Goal: Information Seeking & Learning: Learn about a topic

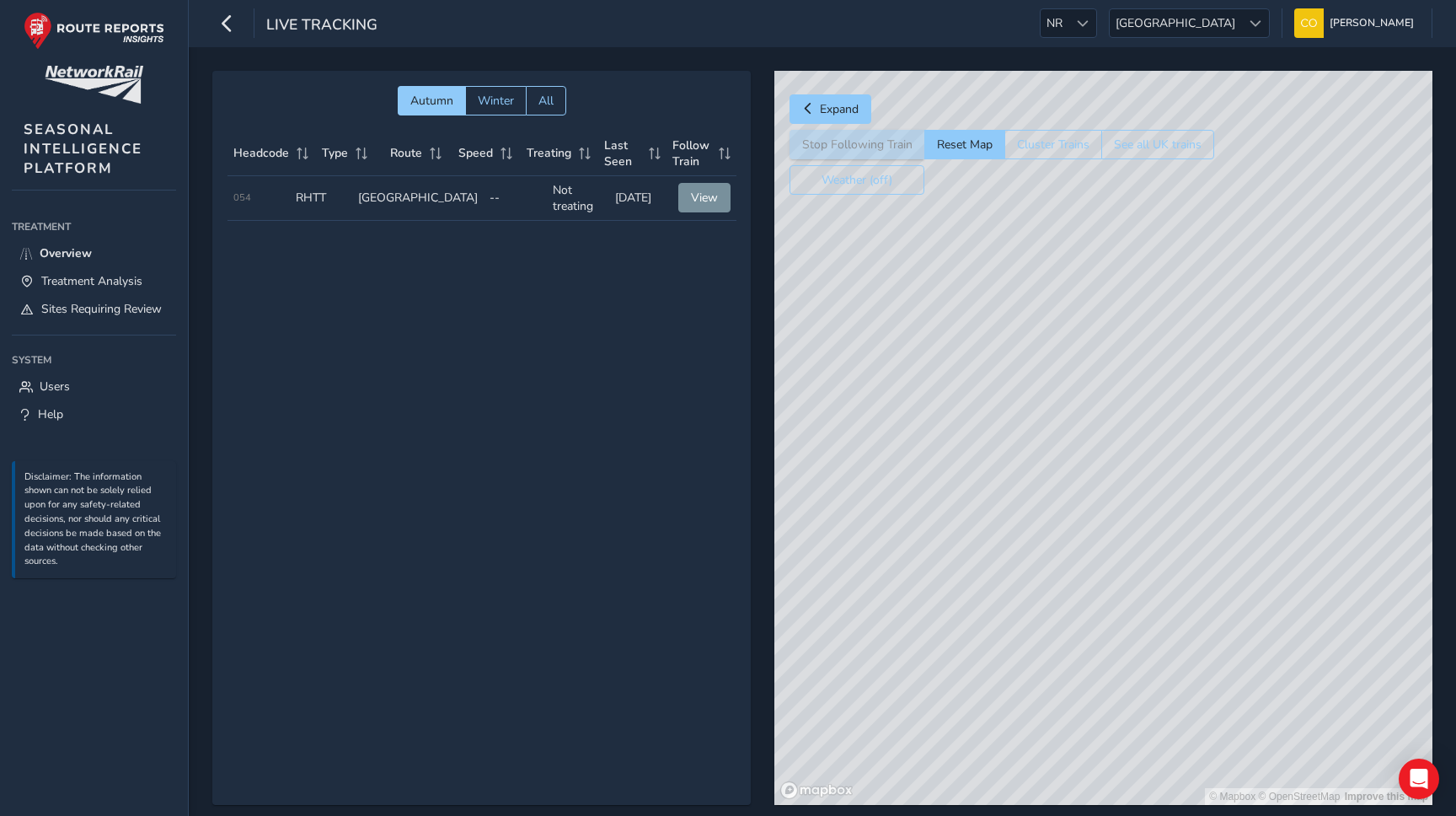
click at [1162, 26] on ul "NR NR [GEOGRAPHIC_DATA] Scotland [PERSON_NAME] Colour Scheme: Dark Dim Light Lo…" at bounding box center [1231, 23] width 405 height 29
click at [1089, 26] on span at bounding box center [1082, 23] width 12 height 12
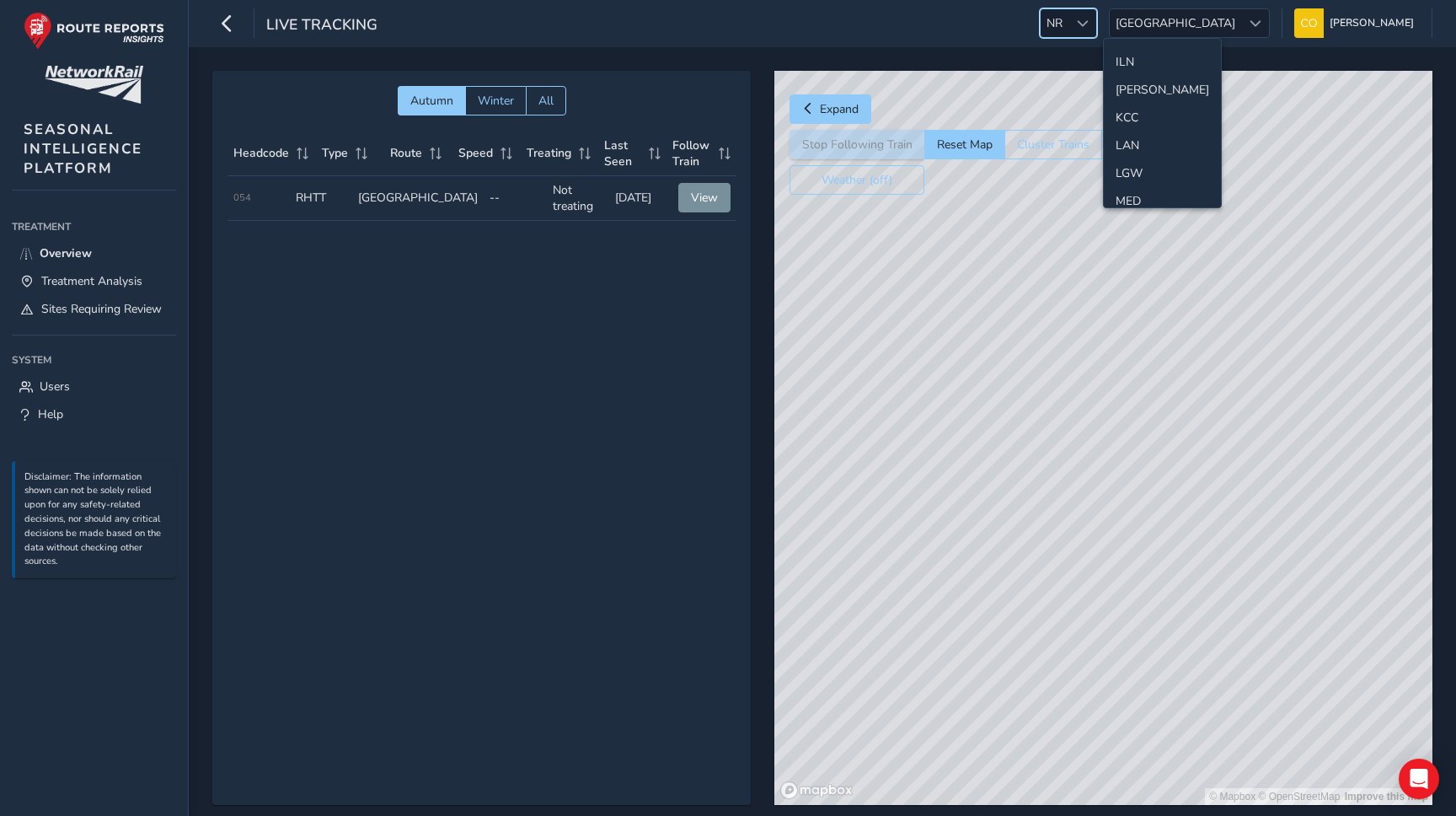
scroll to position [415, 0]
click at [1141, 121] on li "LAN" at bounding box center [1162, 117] width 117 height 28
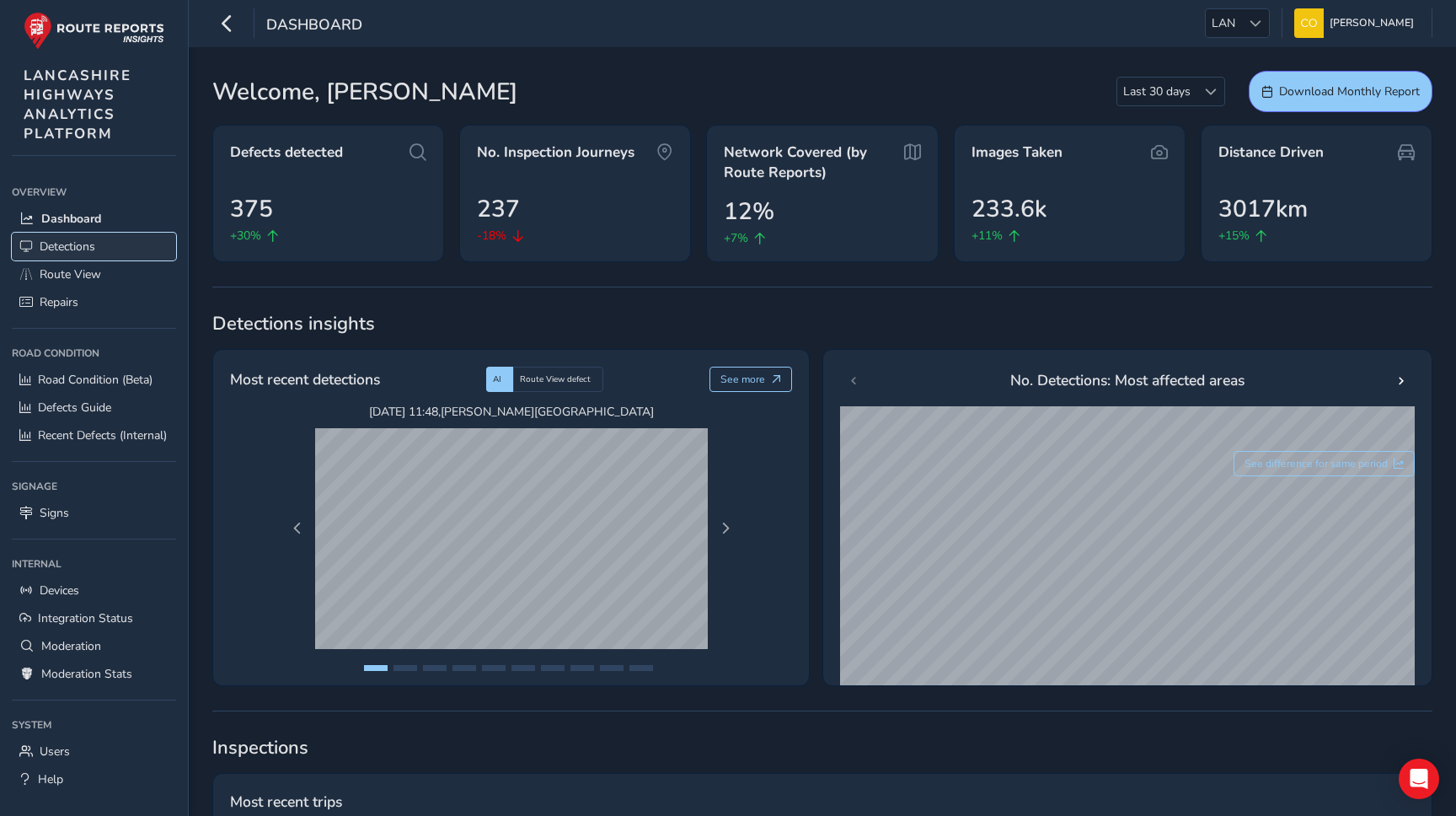
click at [84, 244] on span "Detections" at bounding box center [67, 247] width 56 height 16
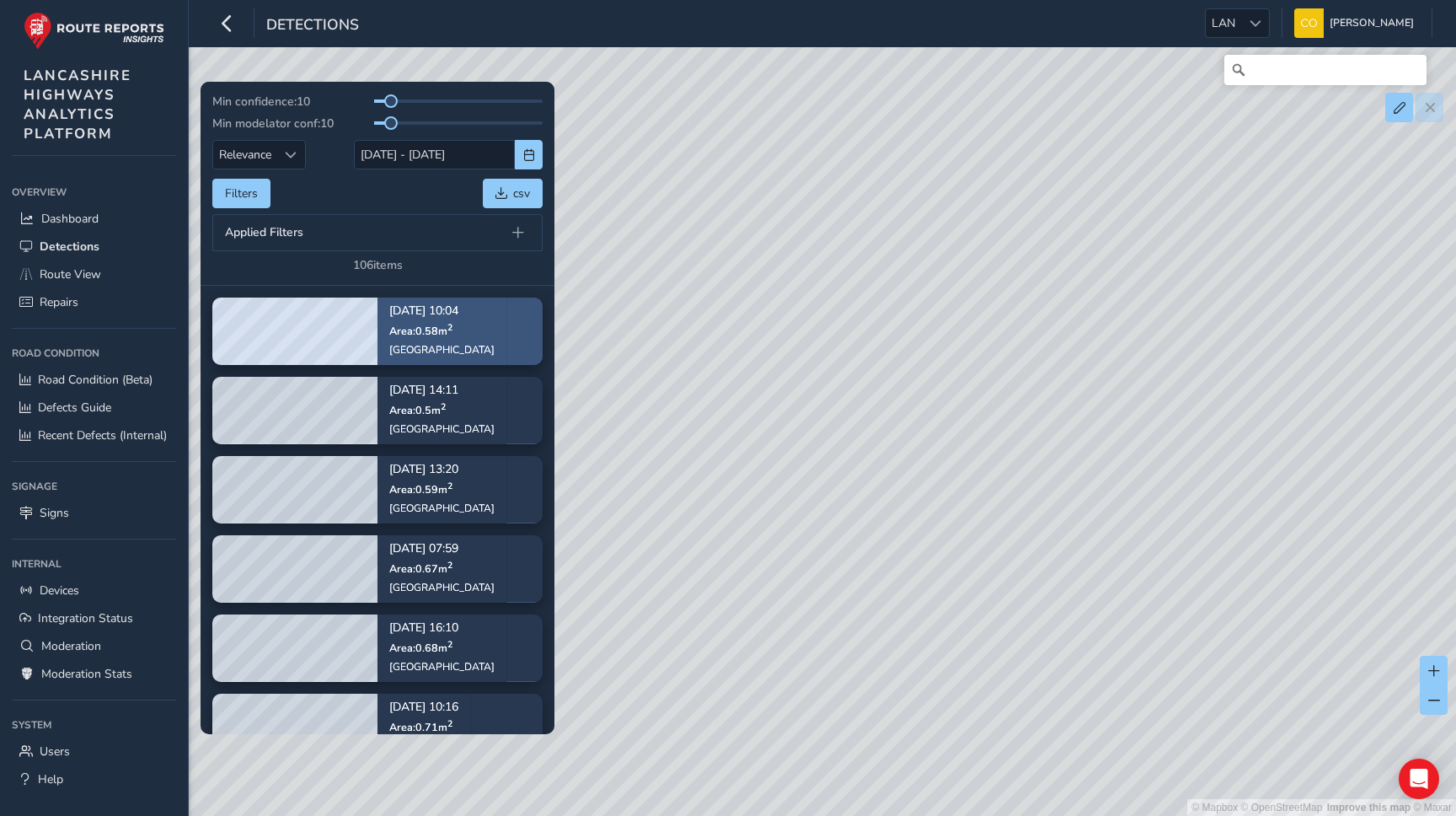
click at [494, 359] on div "Sep 01, 10:04 Area: 0.58 m 2 Dunkenhalgh Way" at bounding box center [441, 330] width 129 height 98
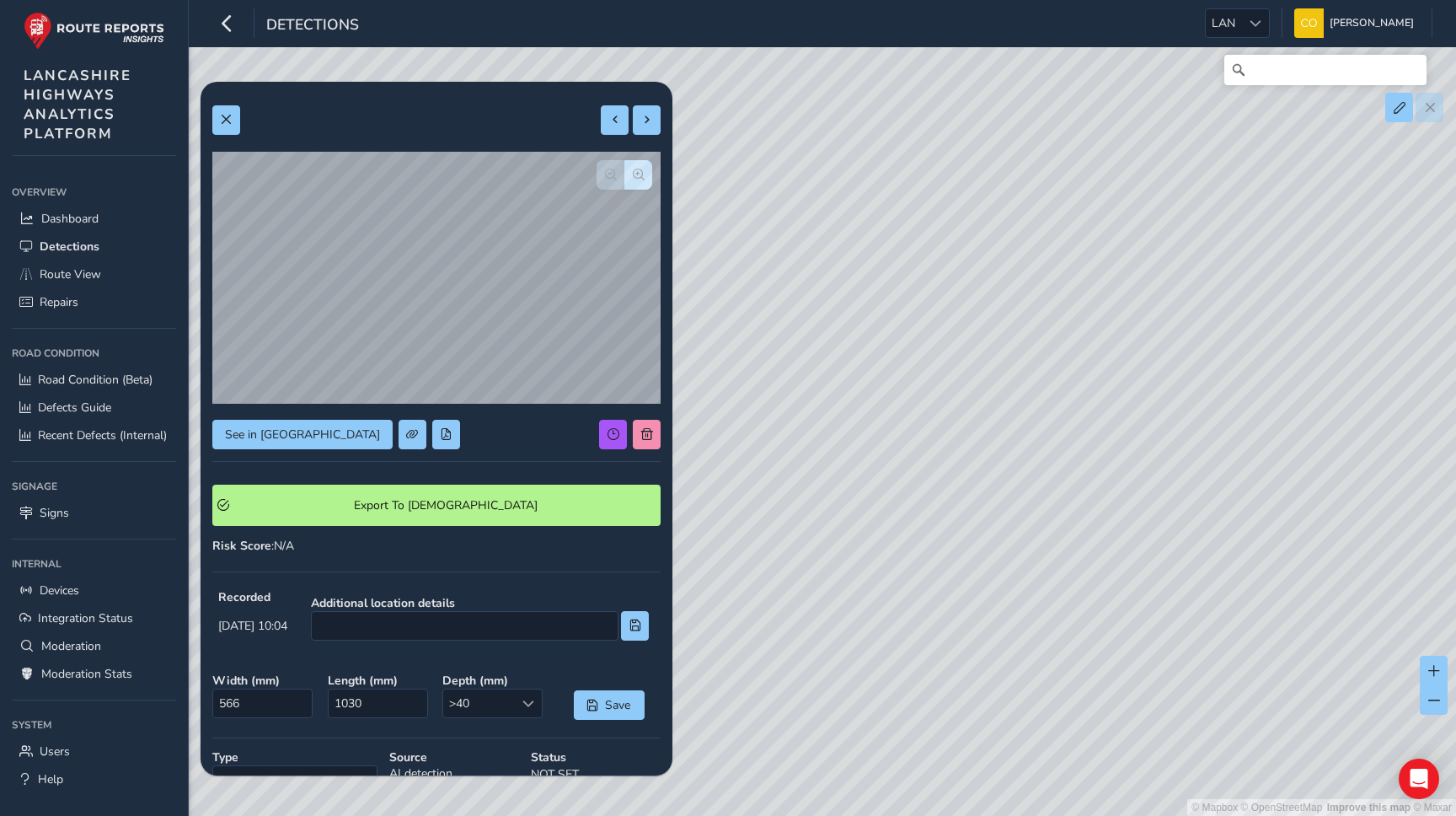
type input "348"
type input "285"
type input "566"
type input "1030"
click at [634, 170] on span "button" at bounding box center [638, 174] width 12 height 12
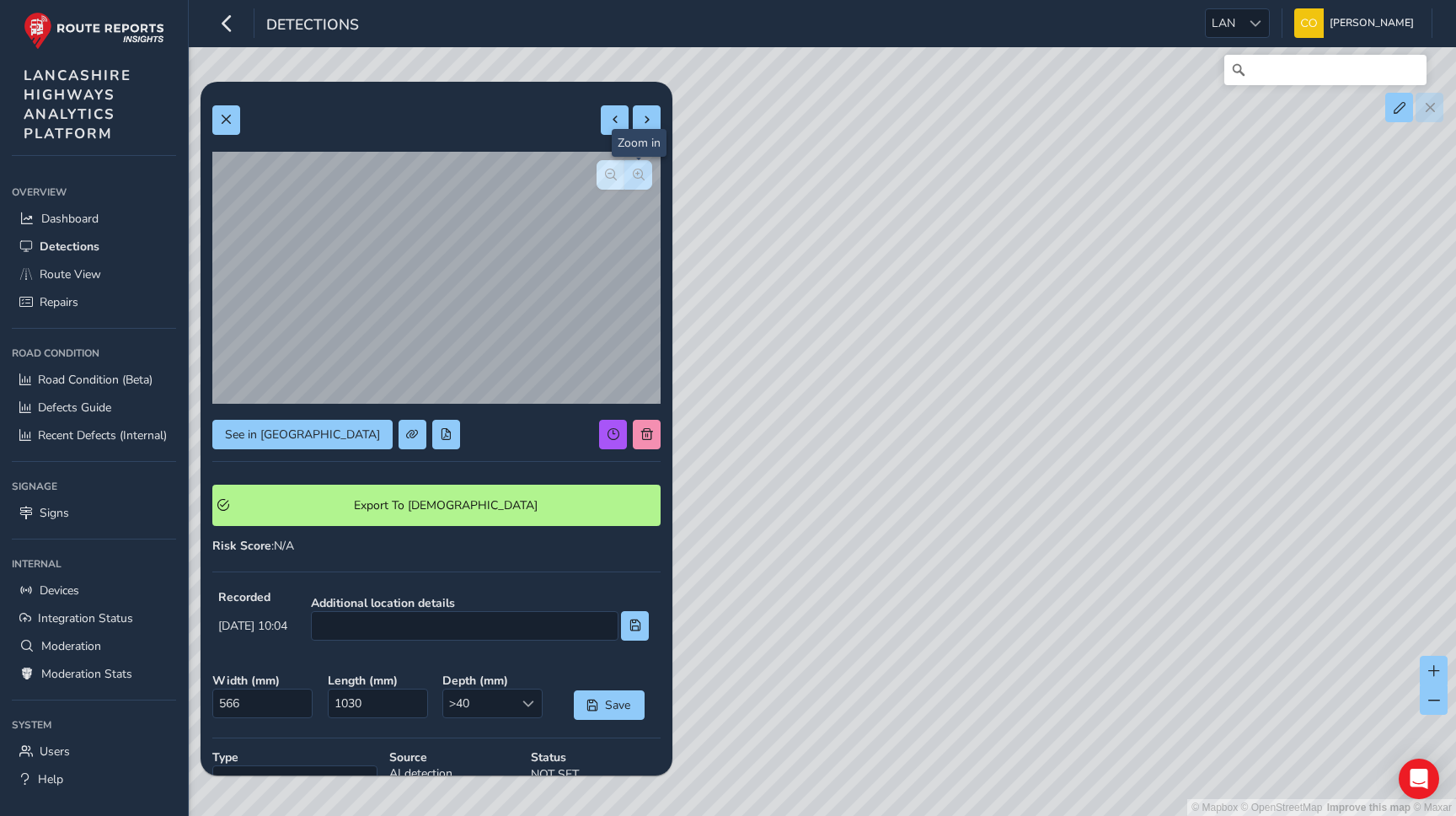
click at [634, 170] on span "button" at bounding box center [638, 174] width 12 height 12
click at [620, 170] on button "button" at bounding box center [610, 175] width 28 height 29
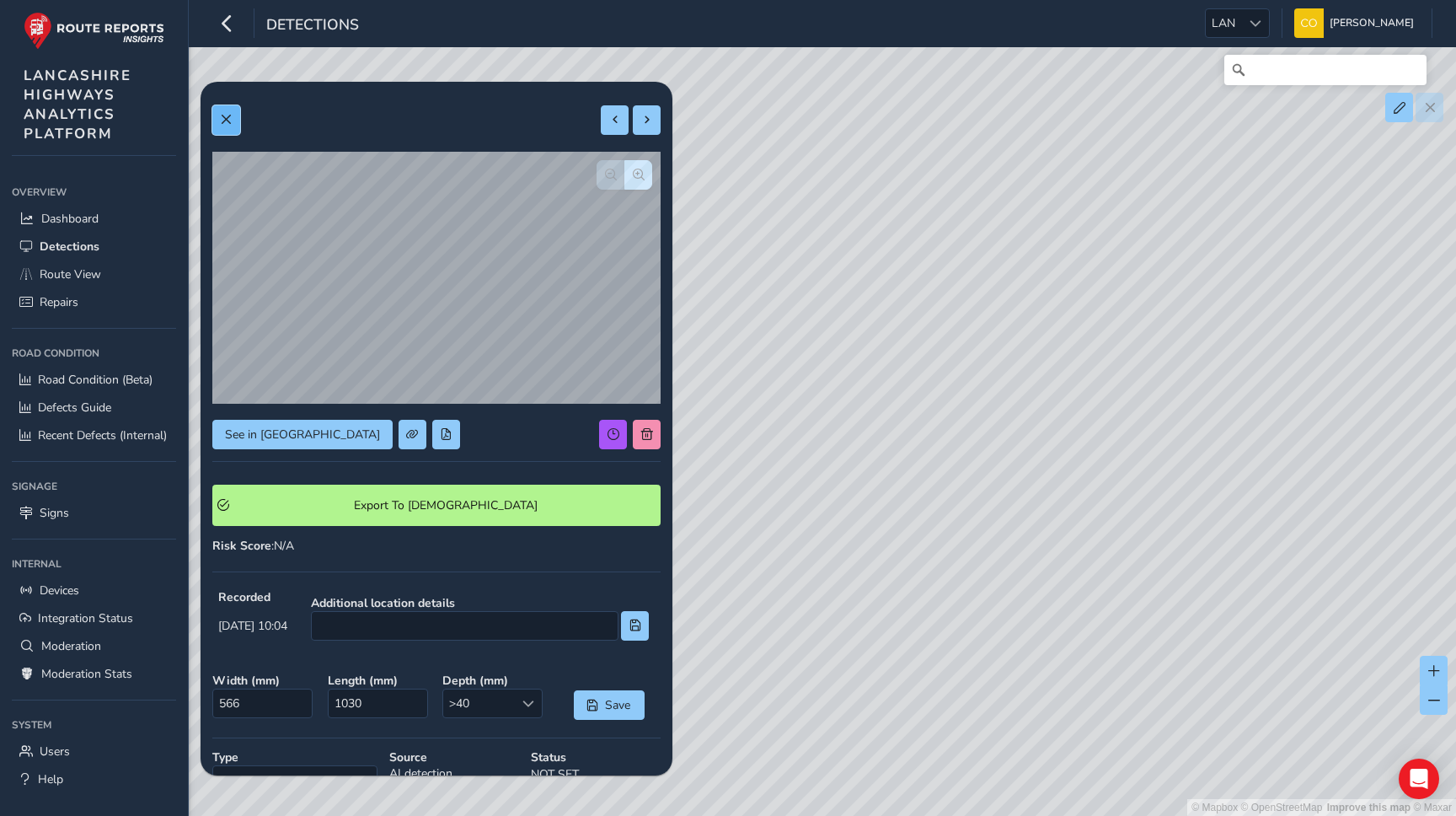
click at [215, 123] on button at bounding box center [226, 120] width 28 height 29
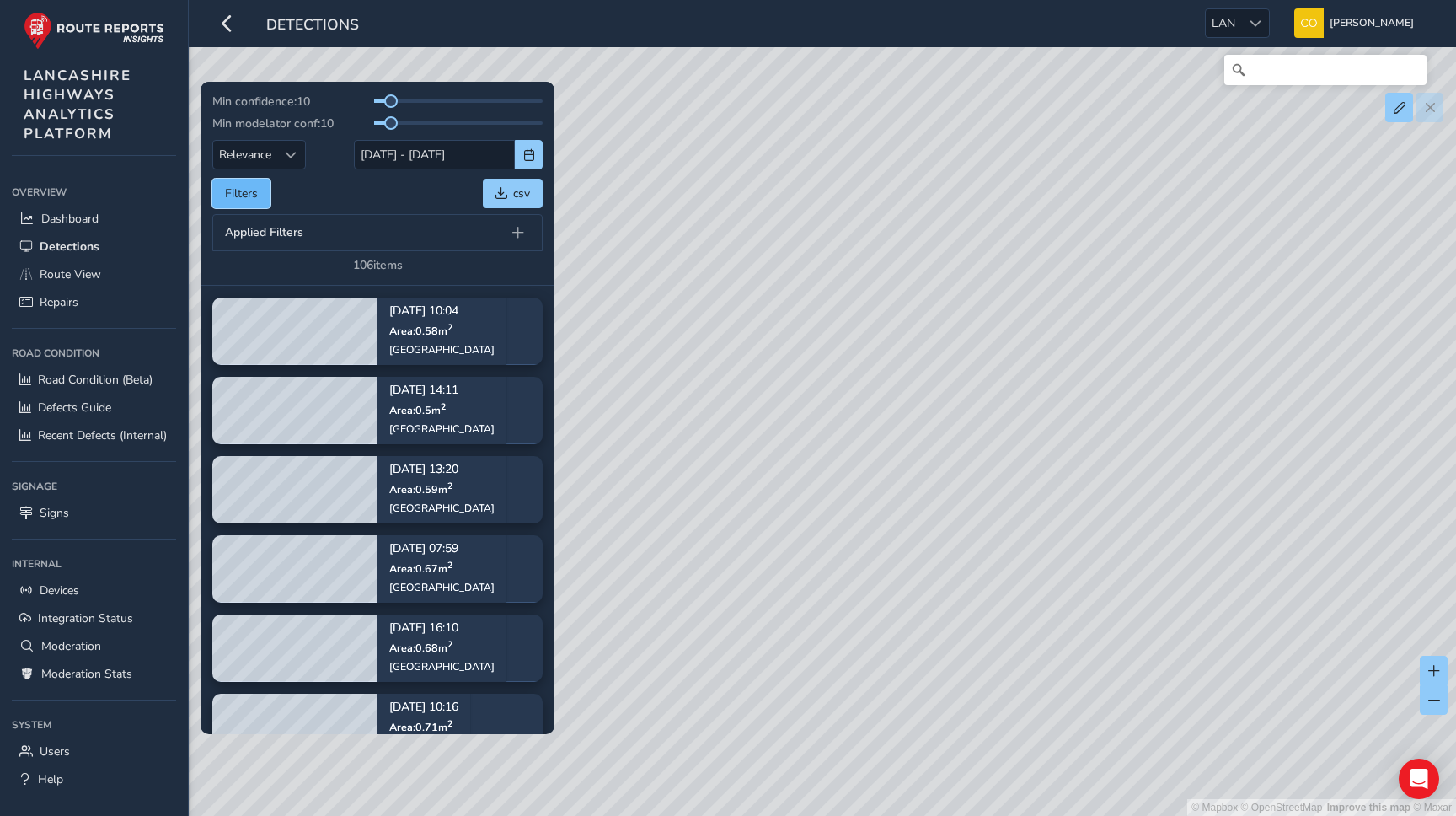
click at [257, 200] on button "Filters" at bounding box center [242, 193] width 58 height 29
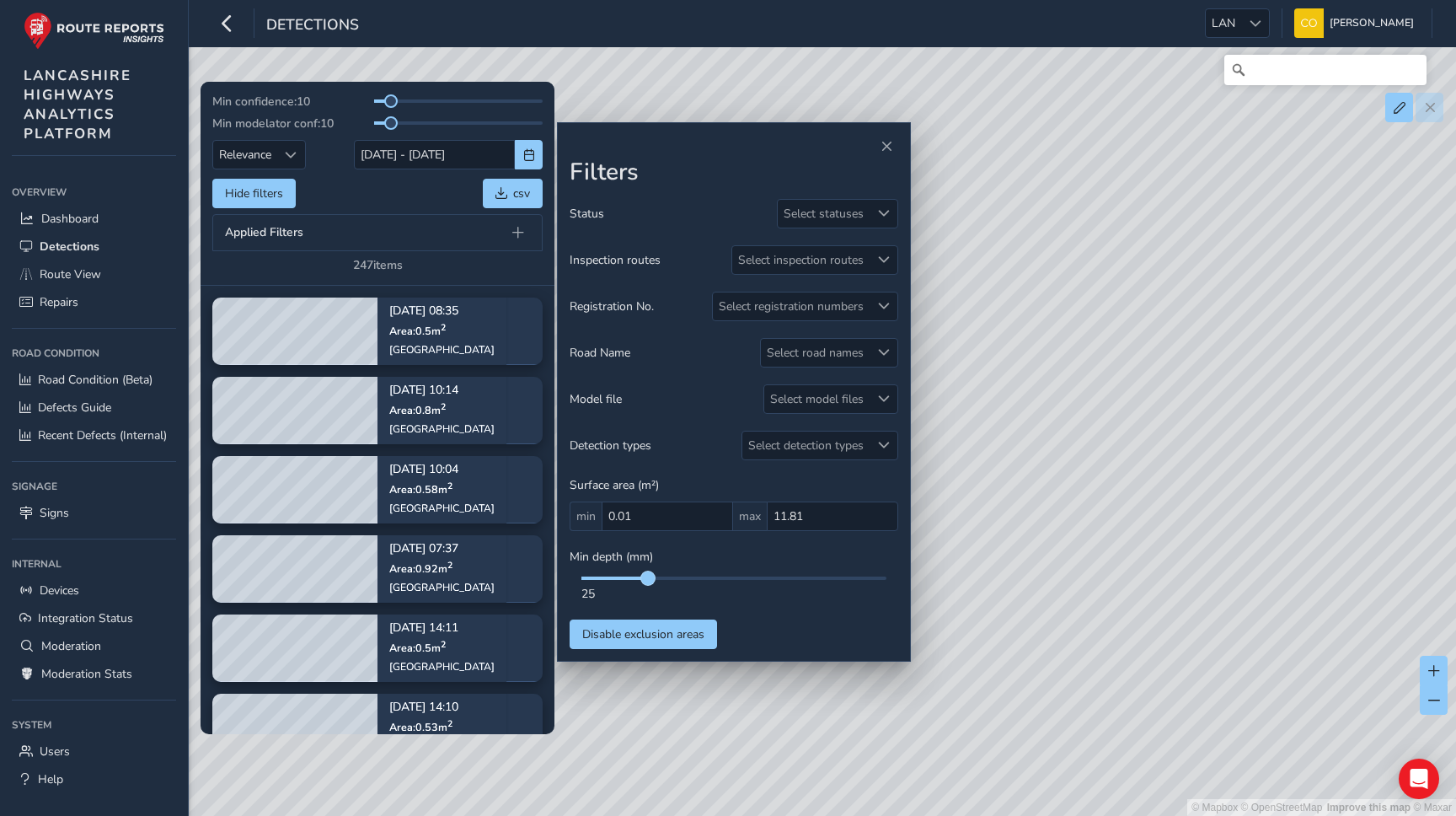
drag, startPoint x: 671, startPoint y: 582, endPoint x: 650, endPoint y: 577, distance: 21.6
click at [650, 577] on span at bounding box center [647, 578] width 14 height 14
click at [1058, 165] on div "© Mapbox © OpenStreetMap Improve this map © Maxar" at bounding box center [728, 408] width 1456 height 816
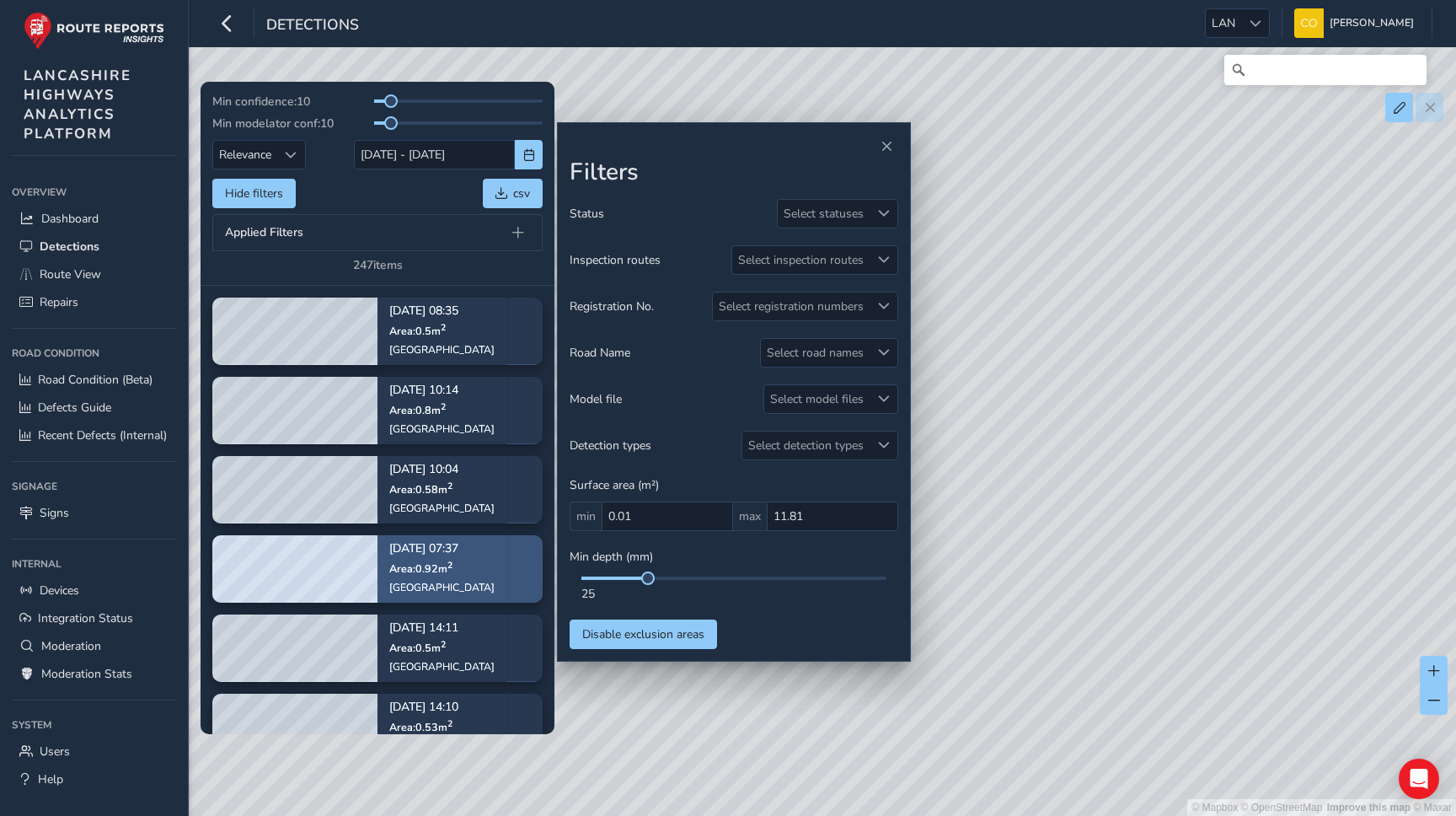
click at [425, 589] on div "Preston New Road" at bounding box center [442, 586] width 106 height 14
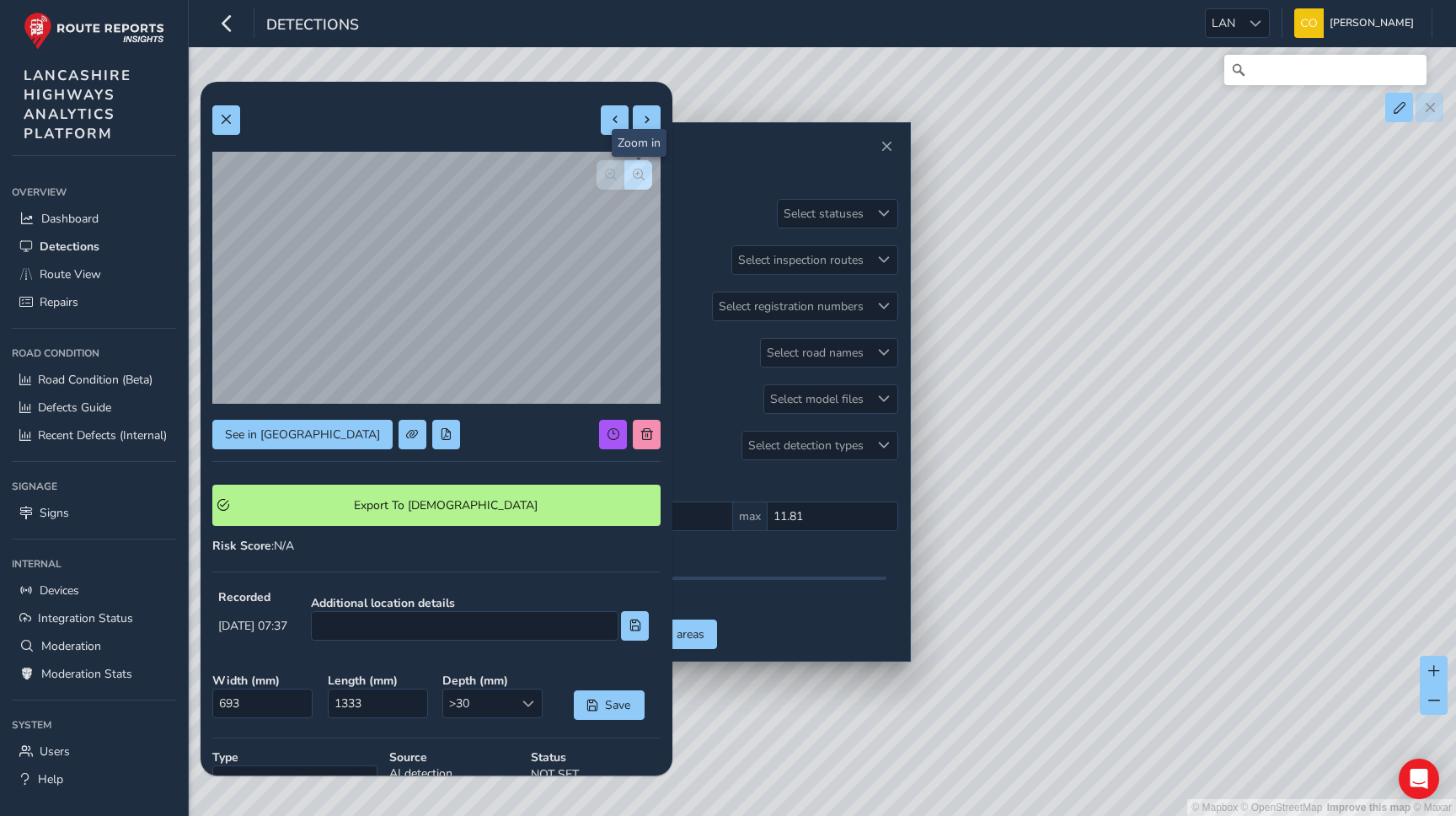
click at [649, 172] on button "button" at bounding box center [638, 175] width 28 height 29
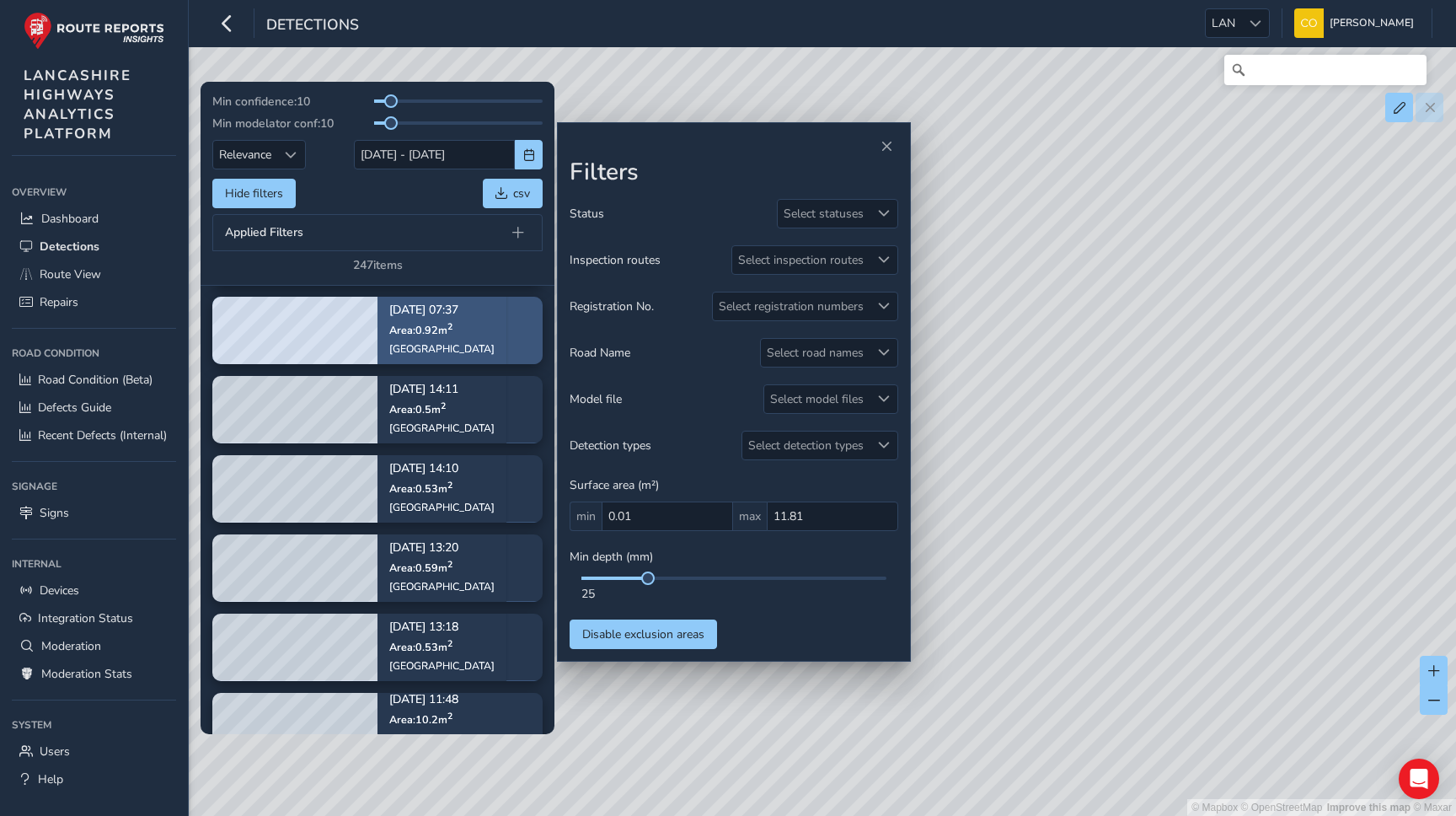
scroll to position [240, 0]
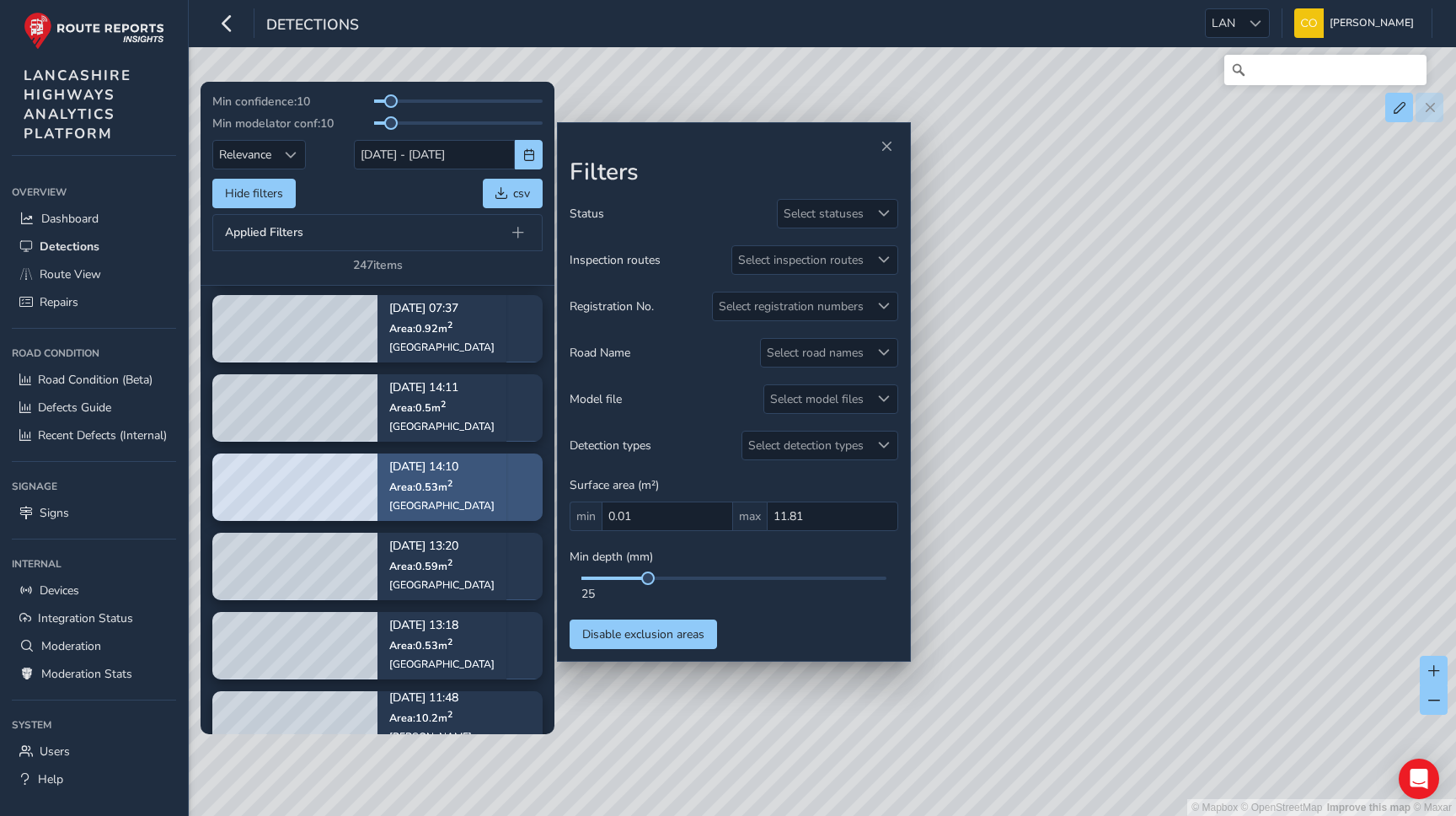
click at [467, 469] on div "Aug 29, 14:10 Area: 0.53 m 2 Havelock Road" at bounding box center [441, 486] width 129 height 98
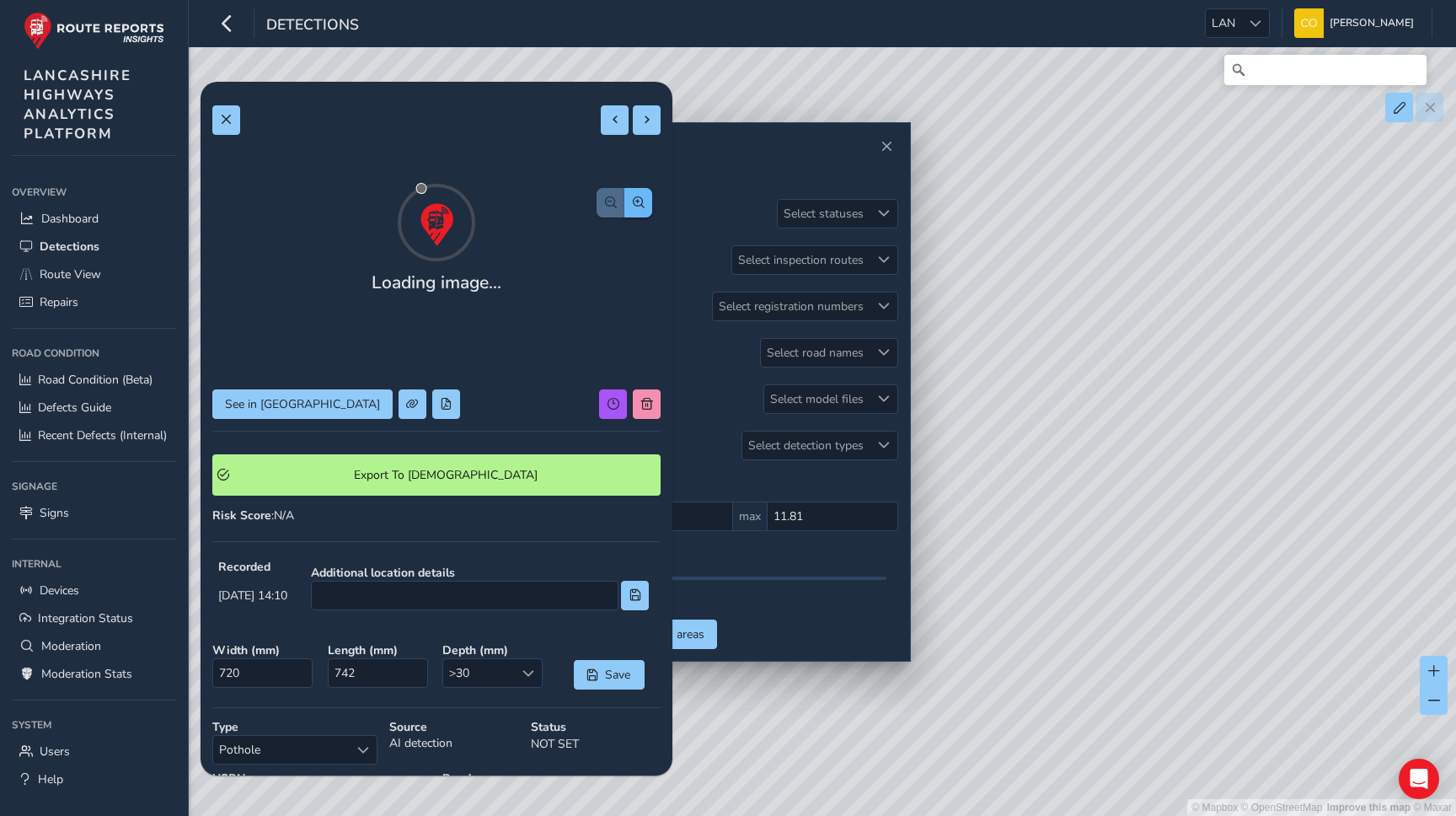
click at [631, 188] on button "button" at bounding box center [638, 202] width 28 height 29
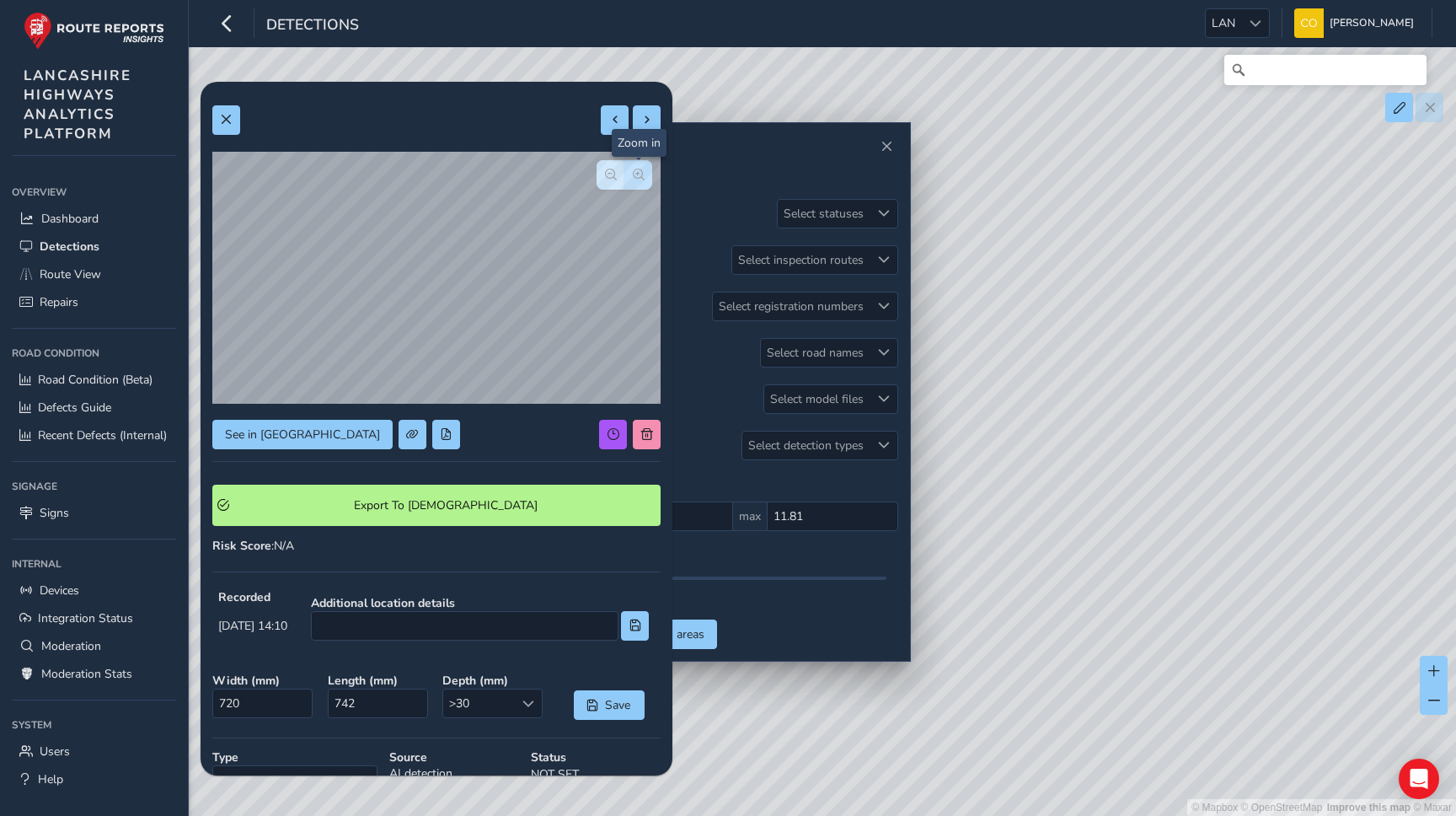
click at [631, 176] on button "button" at bounding box center [638, 175] width 28 height 29
click at [614, 175] on span "button" at bounding box center [611, 174] width 12 height 12
click at [707, 439] on div "Detection types Select detection types" at bounding box center [734, 445] width 328 height 29
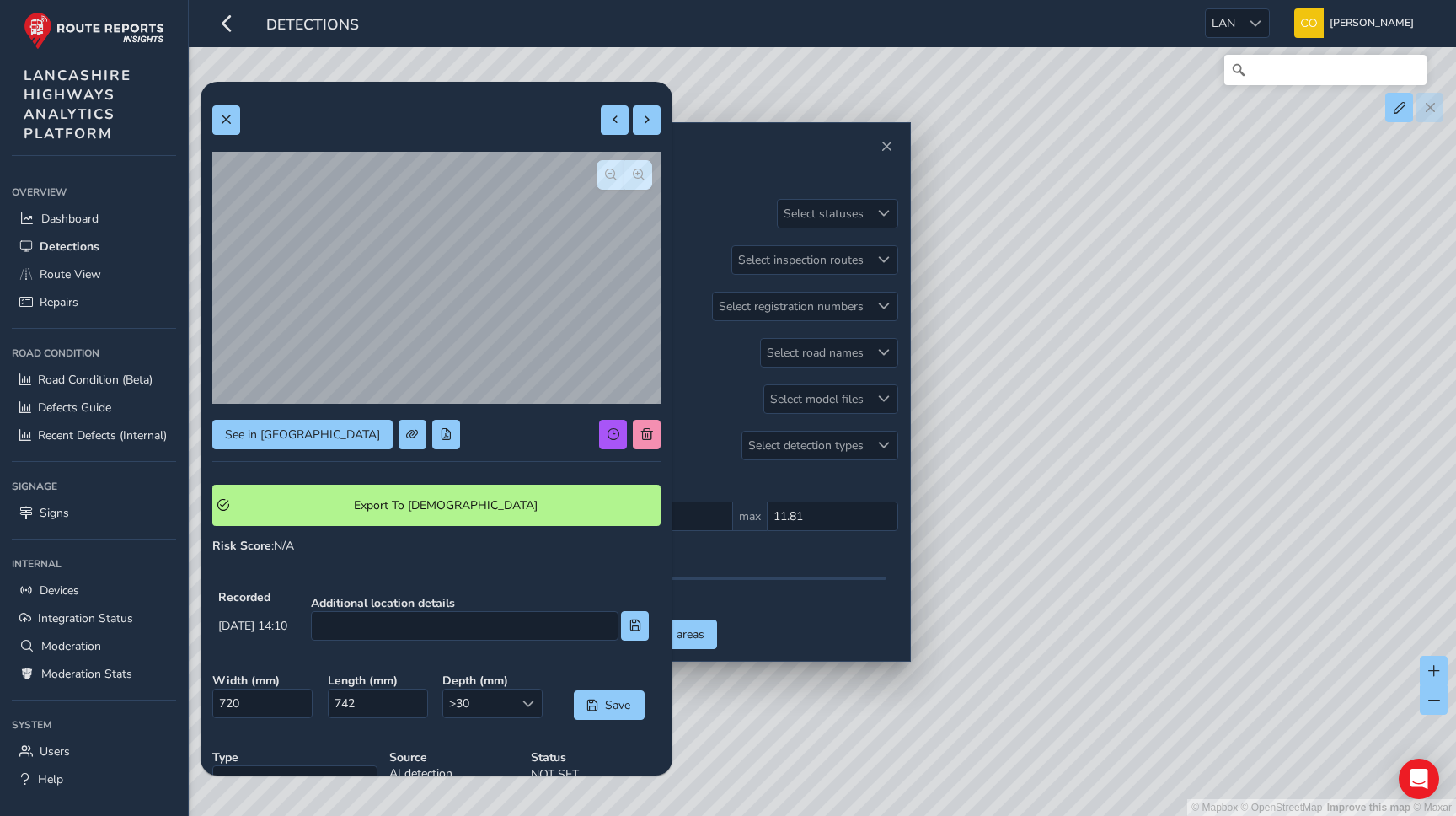
click at [240, 108] on div at bounding box center [437, 120] width 449 height 29
click at [235, 113] on button at bounding box center [226, 120] width 28 height 29
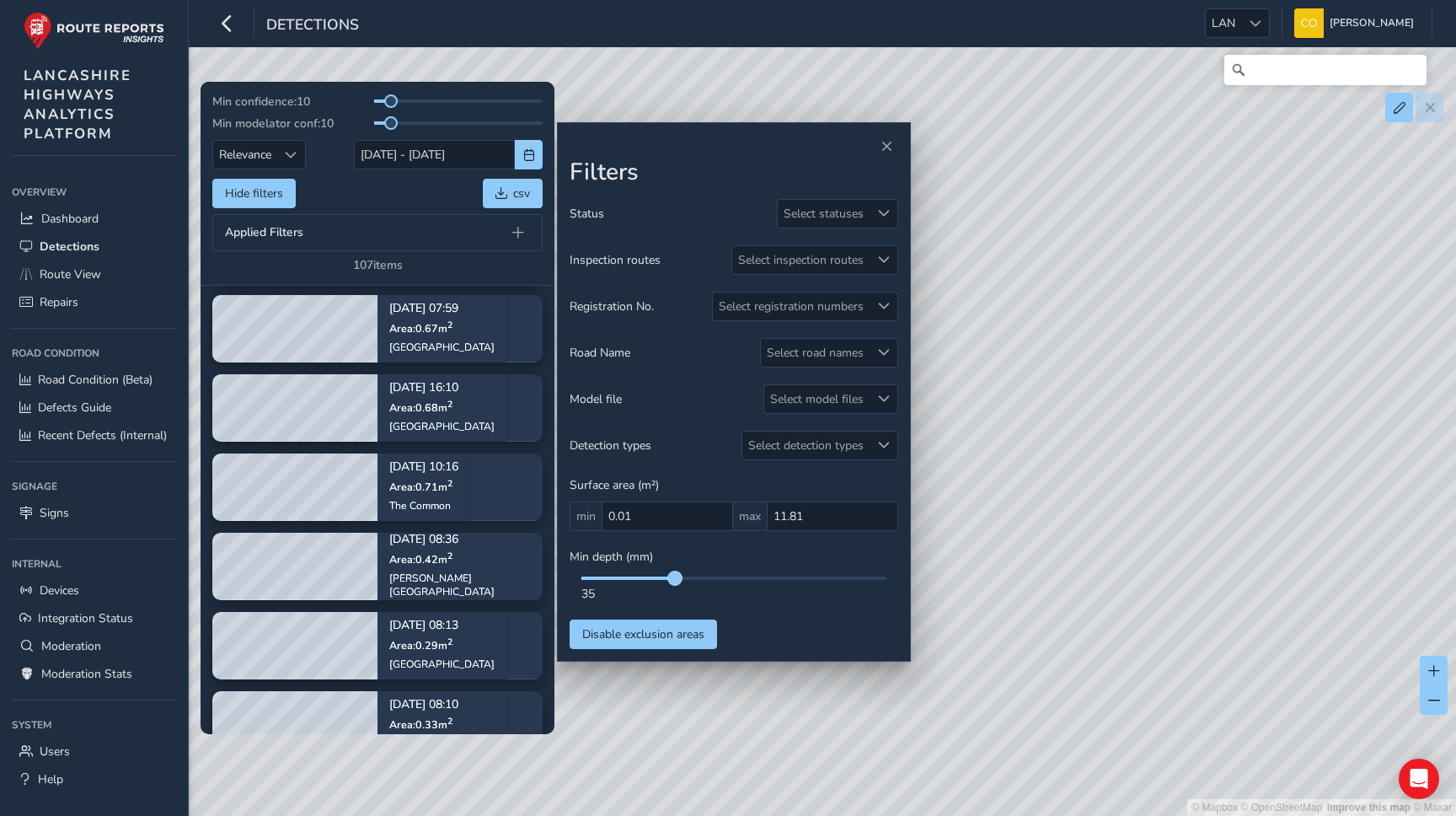
drag, startPoint x: 649, startPoint y: 574, endPoint x: 673, endPoint y: 577, distance: 24.2
click at [673, 577] on span at bounding box center [675, 578] width 14 height 14
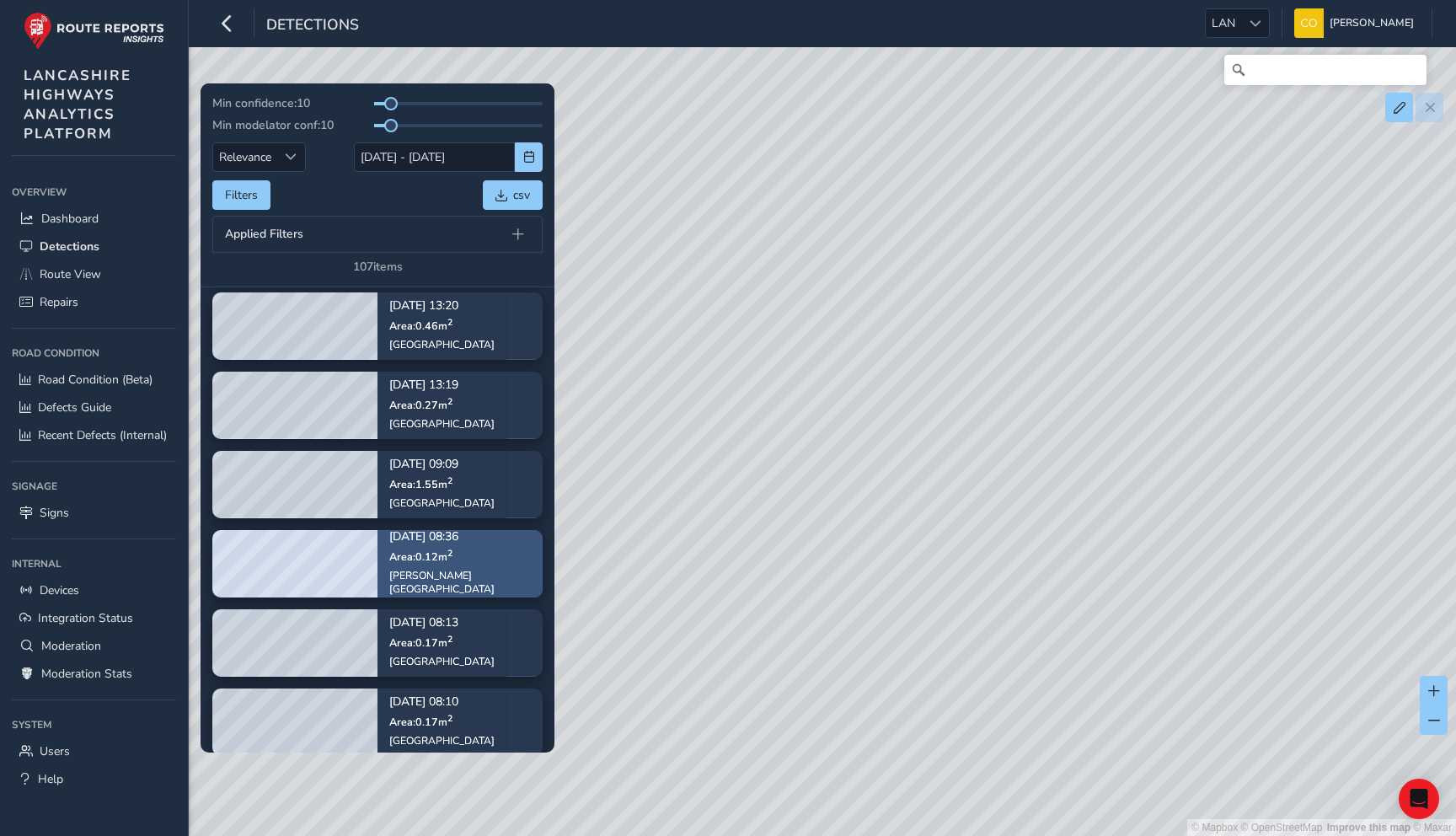
scroll to position [1229, 0]
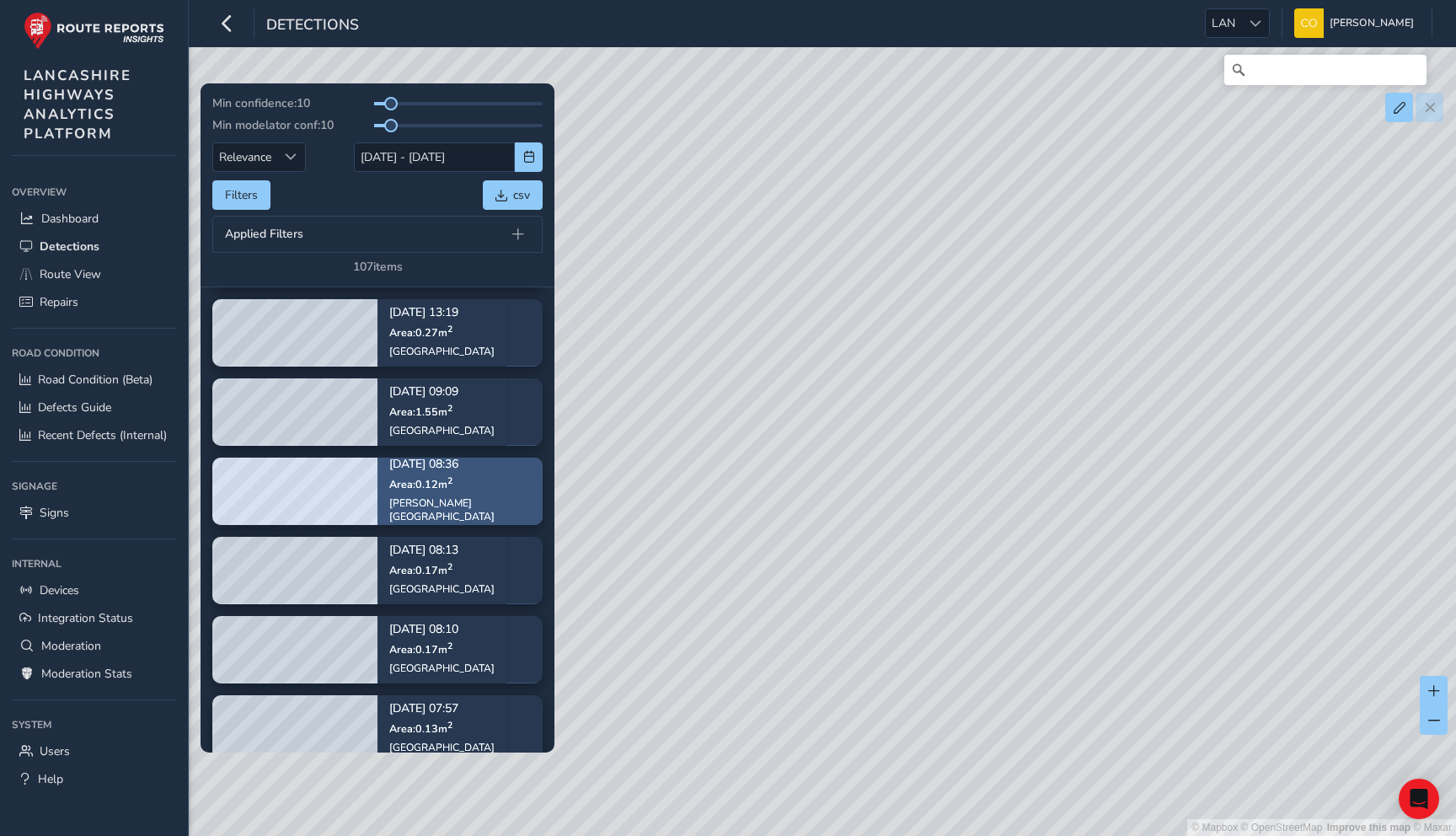
click at [465, 503] on div "Sep 02, 08:36 Area: 0.12 m 2 Raikes Road" at bounding box center [460, 491] width 165 height 111
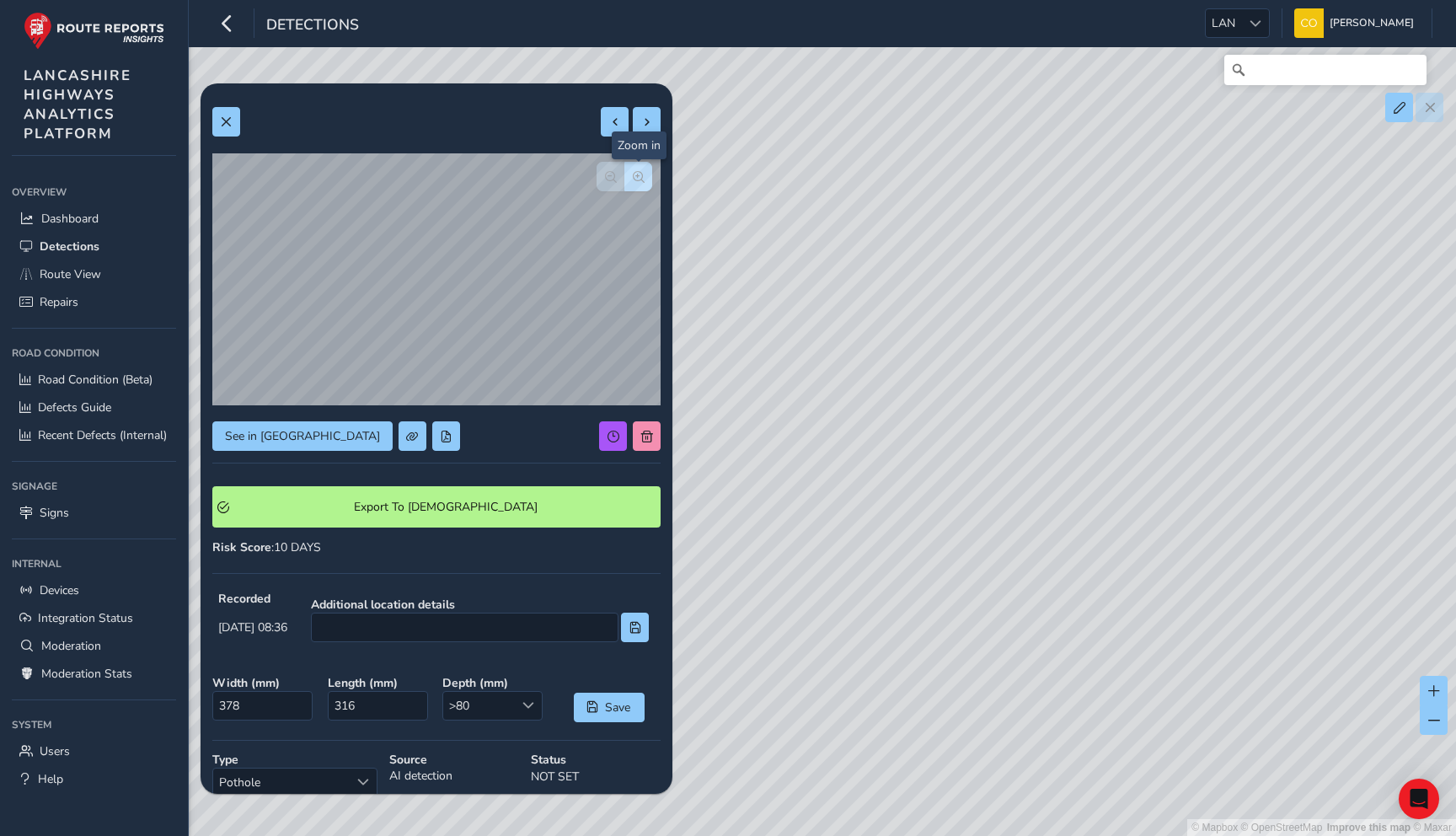
click at [643, 182] on span "button" at bounding box center [638, 177] width 12 height 12
click at [228, 122] on span at bounding box center [225, 122] width 12 height 12
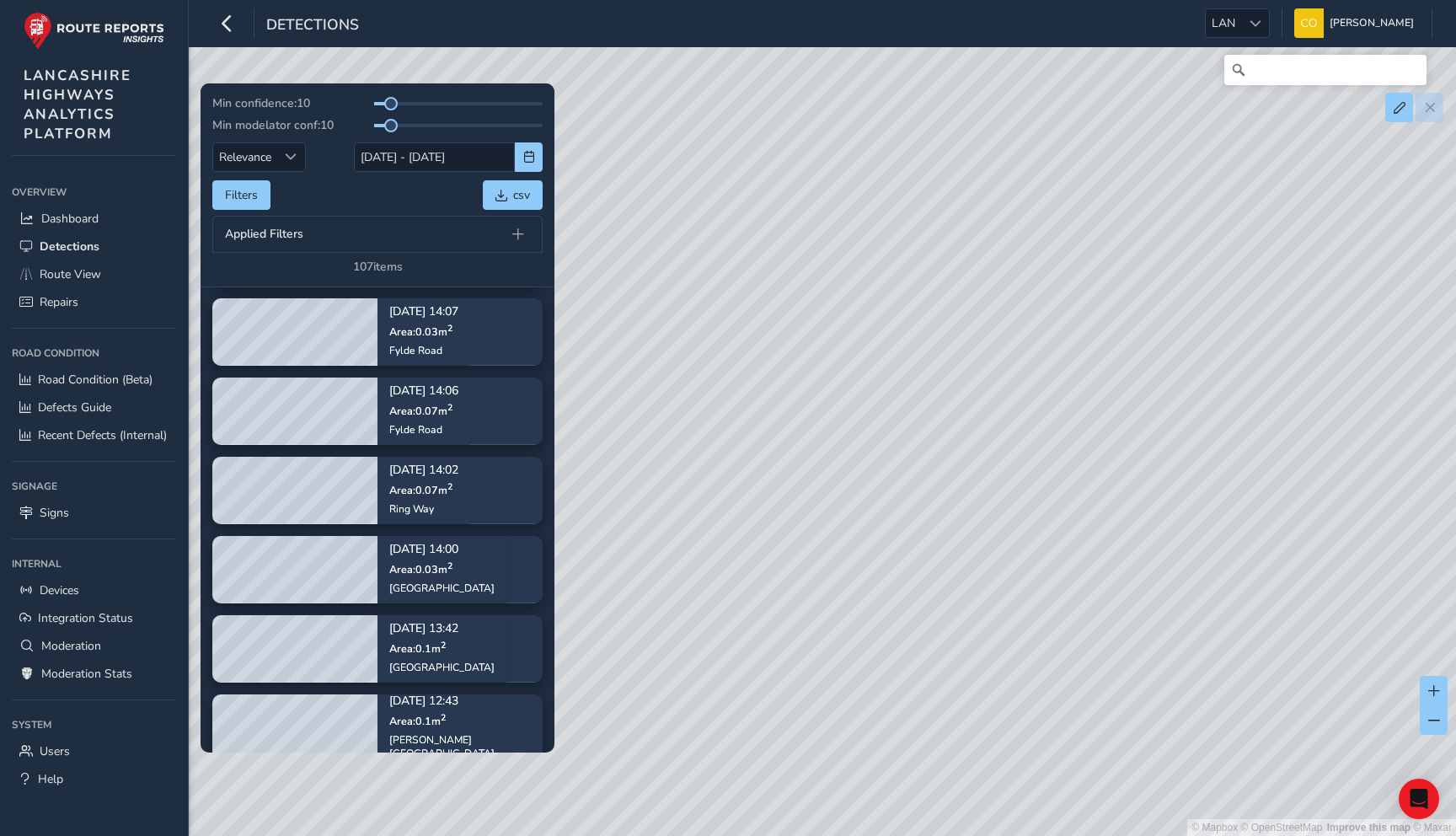
scroll to position [2543, 0]
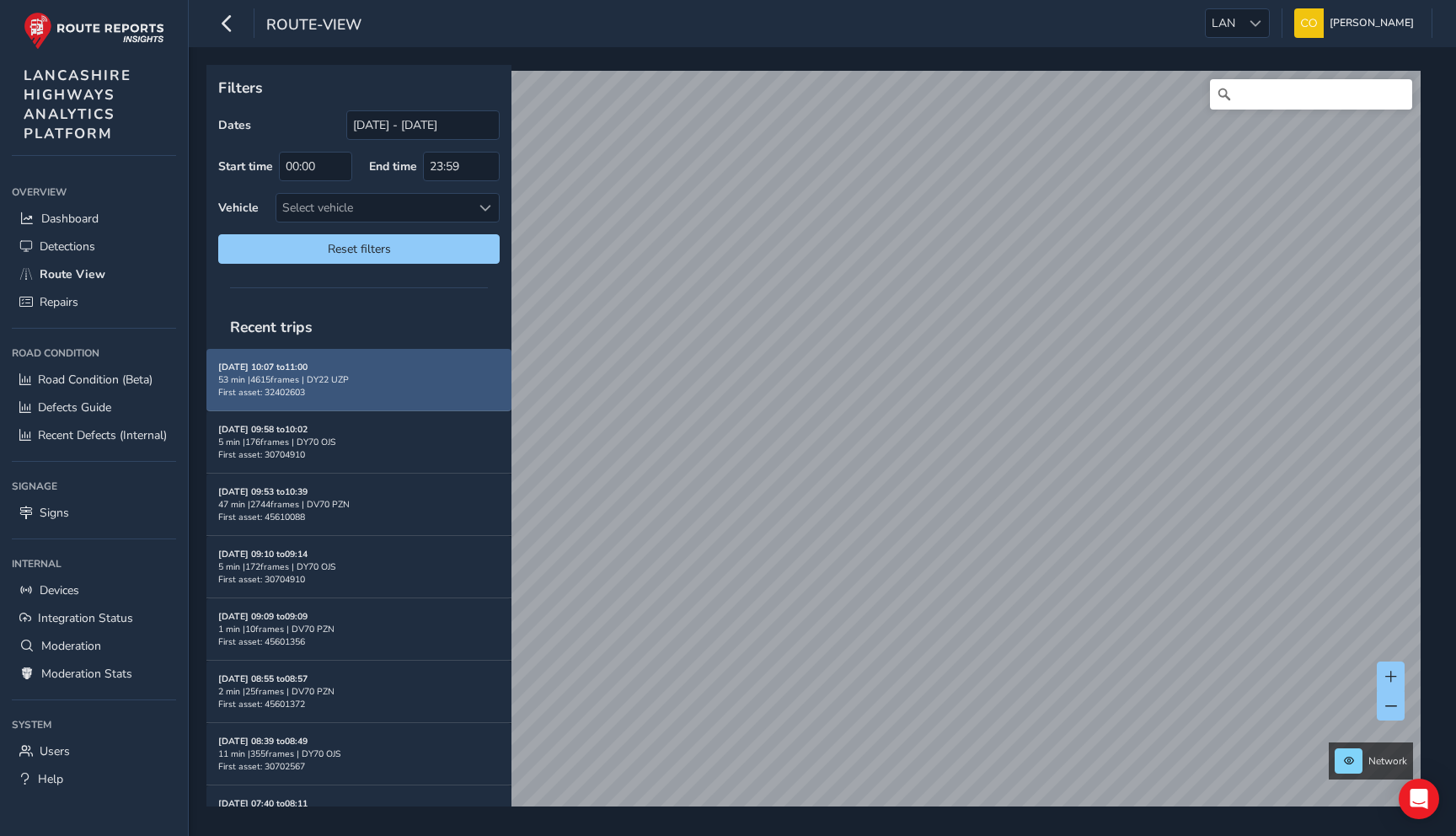
click at [407, 384] on div "[DATE] 10:07 to 11:00 53 min | 4615 frames | DY22 UZP First asset: 32402603" at bounding box center [358, 380] width 282 height 38
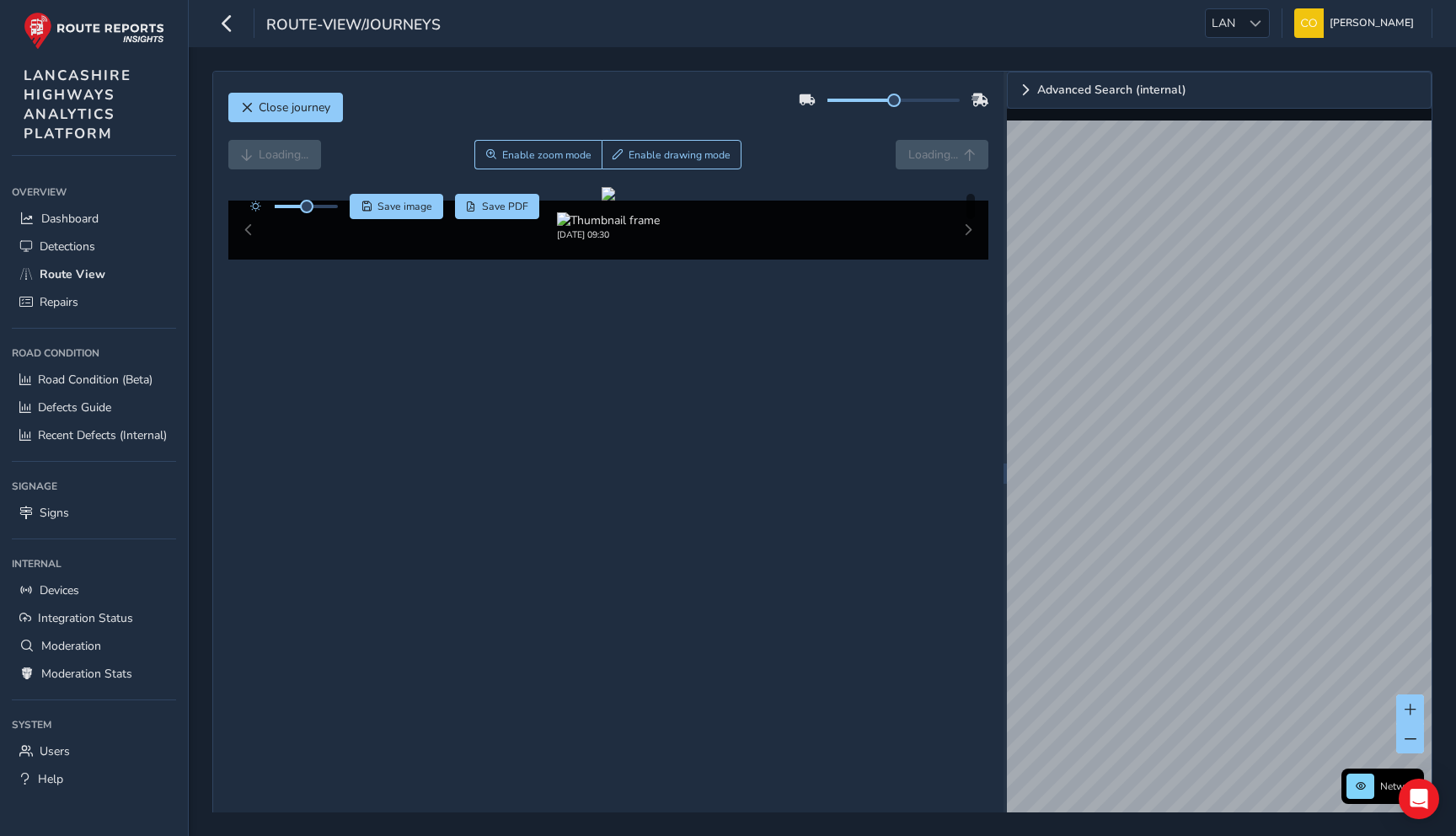
click at [844, 167] on div "Loading... Enable zoom mode Enable drawing mode Loading..." at bounding box center [608, 154] width 761 height 29
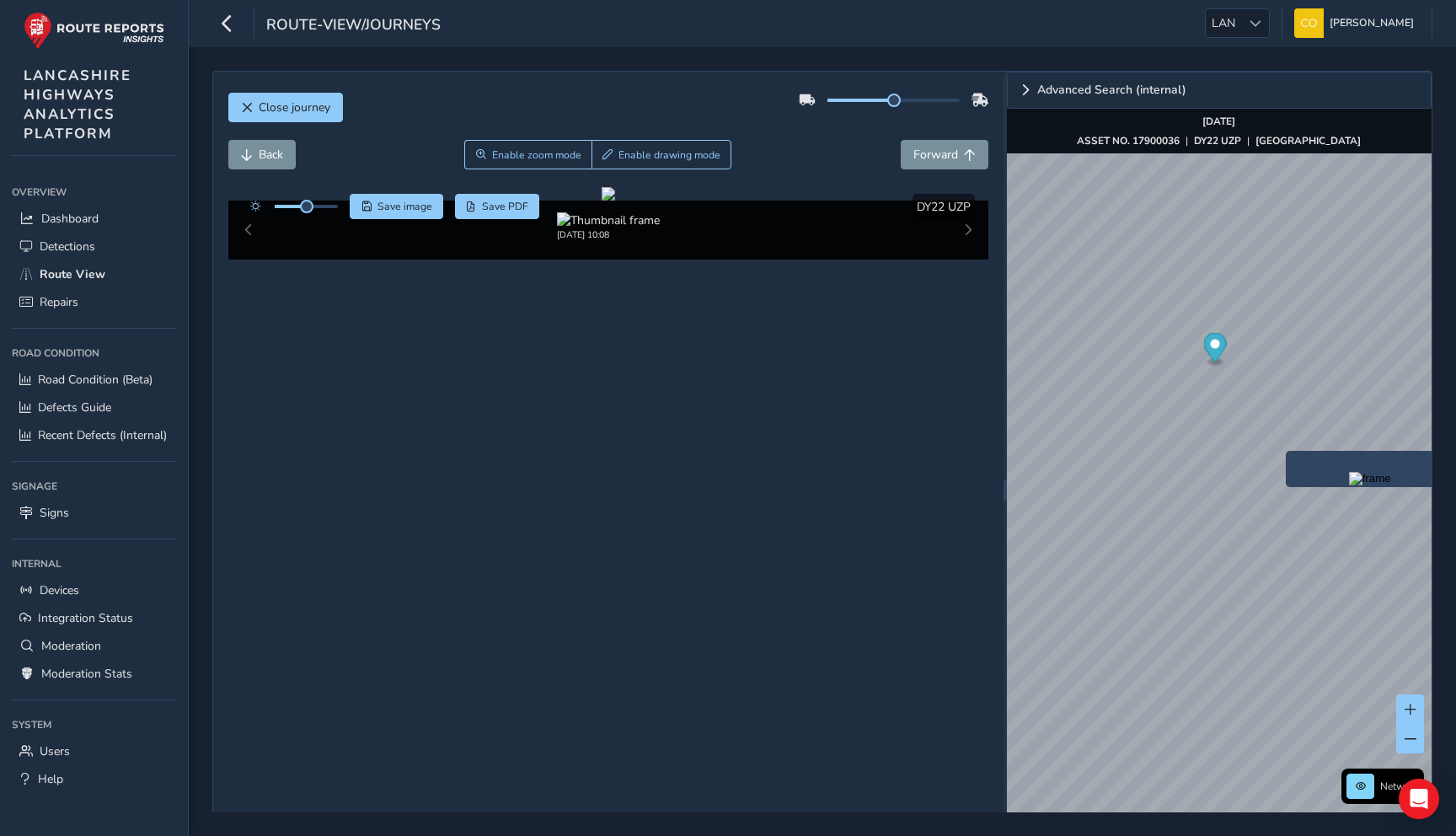
click at [1349, 485] on img "Preview frame" at bounding box center [1370, 479] width 42 height 14
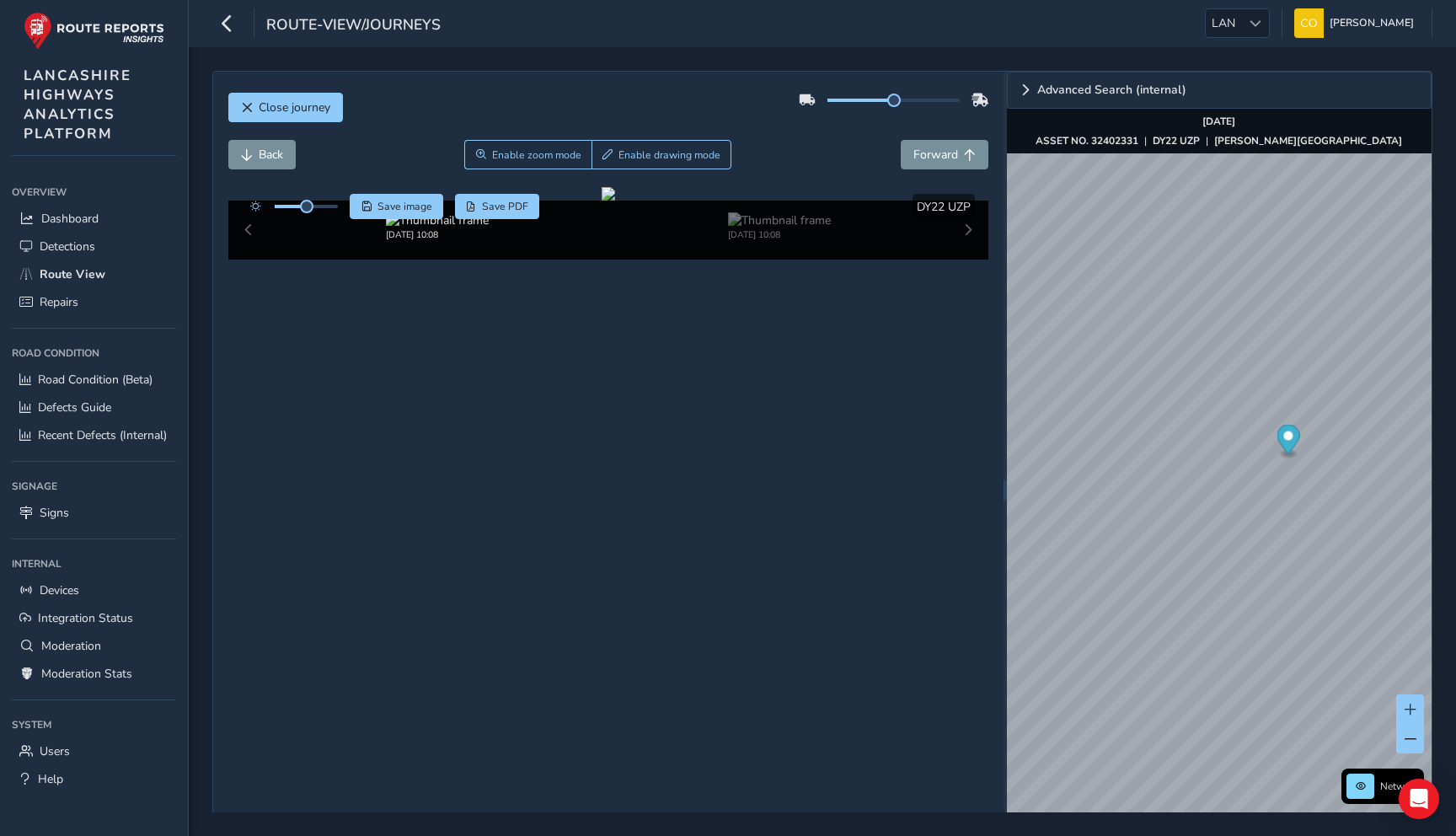
click at [833, 161] on div "Back Enable zoom mode Enable drawing mode Forward" at bounding box center [608, 154] width 761 height 29
click at [63, 247] on span "Detections" at bounding box center [67, 247] width 56 height 16
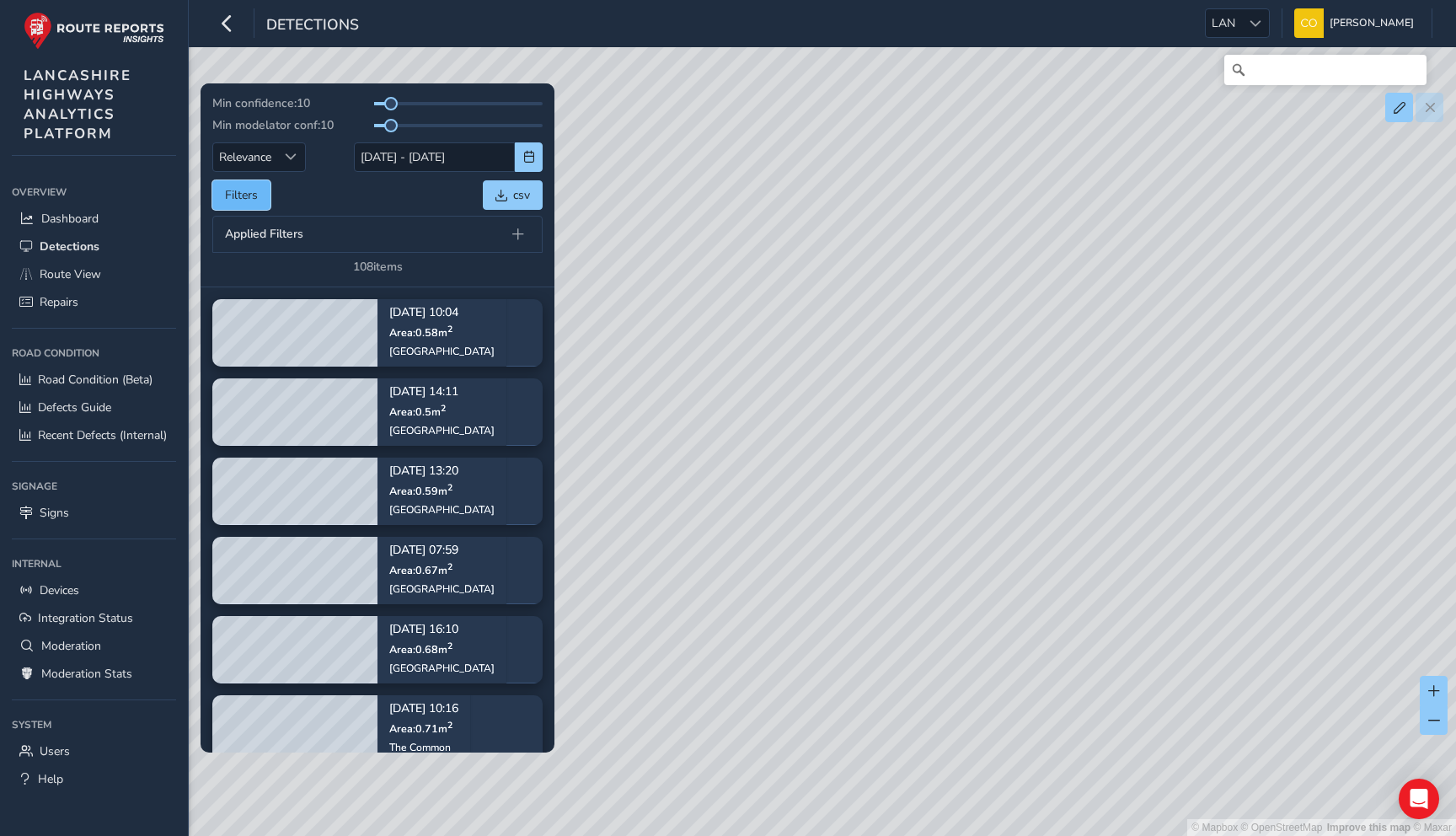
click at [231, 199] on button "Filters" at bounding box center [242, 195] width 58 height 29
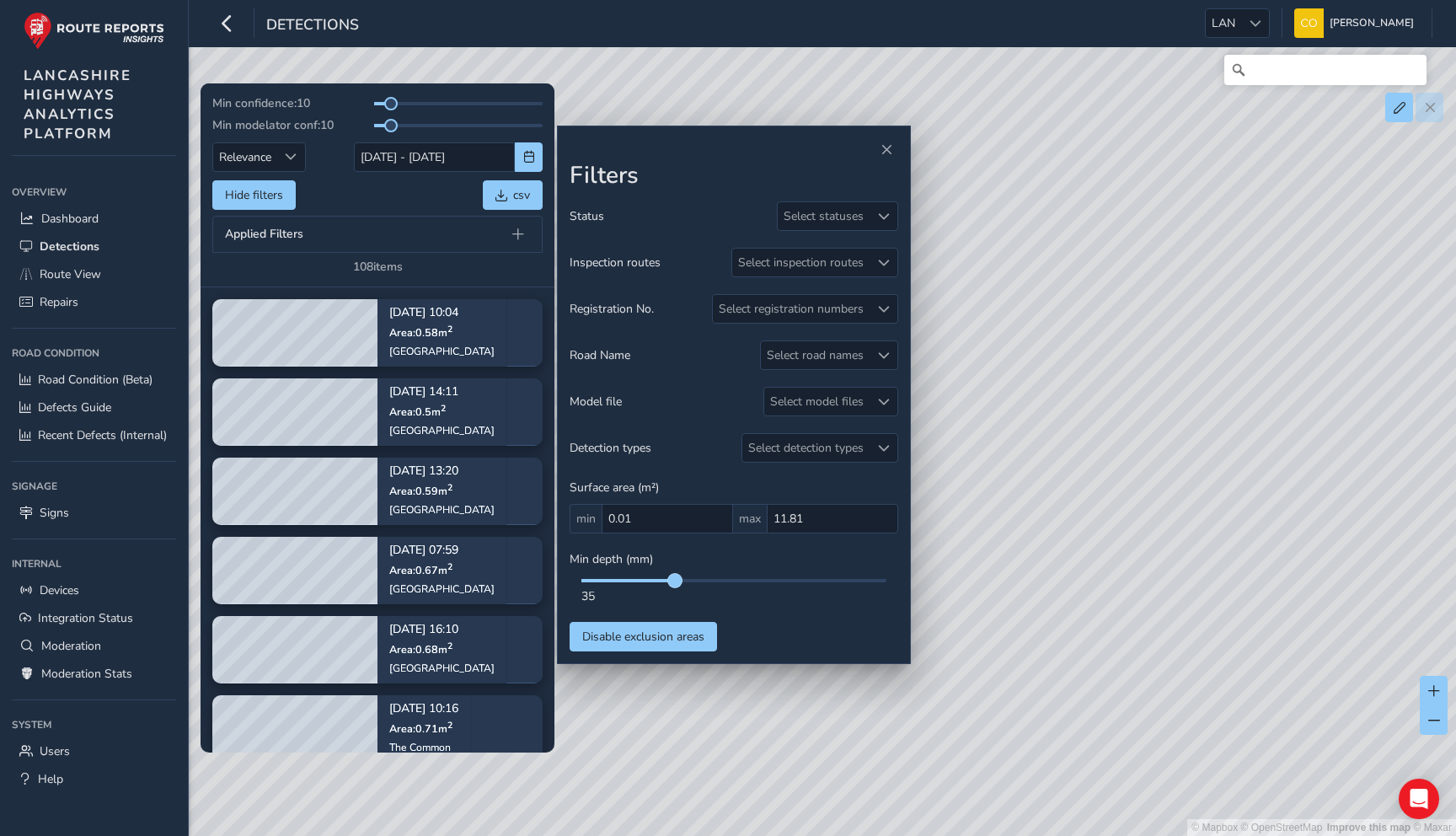
click at [676, 579] on span at bounding box center [675, 580] width 14 height 14
click at [128, 271] on link "Route View" at bounding box center [94, 274] width 164 height 28
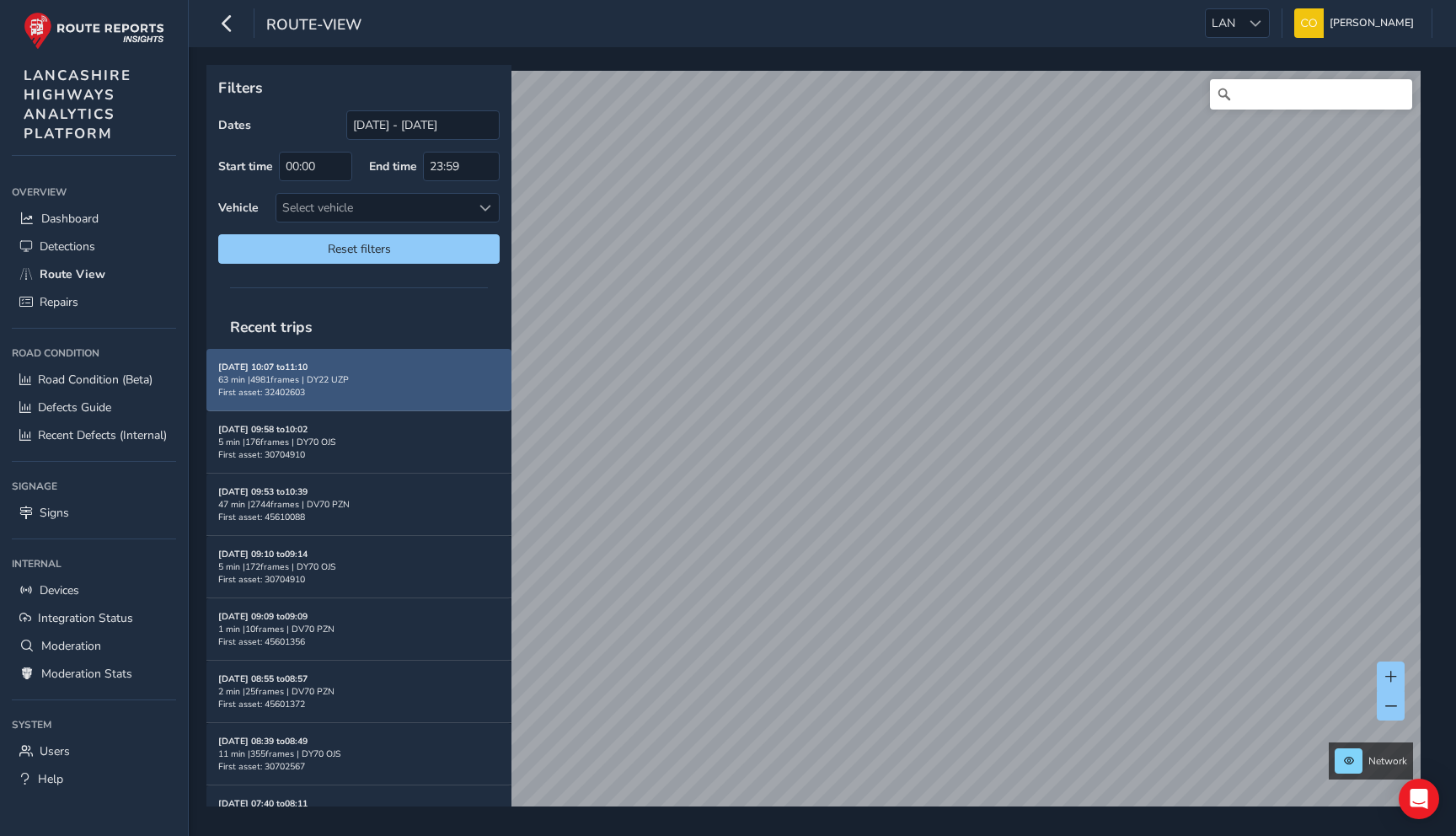
click at [430, 382] on div "63 min | 4981 frames | DY22 UZP" at bounding box center [358, 379] width 282 height 13
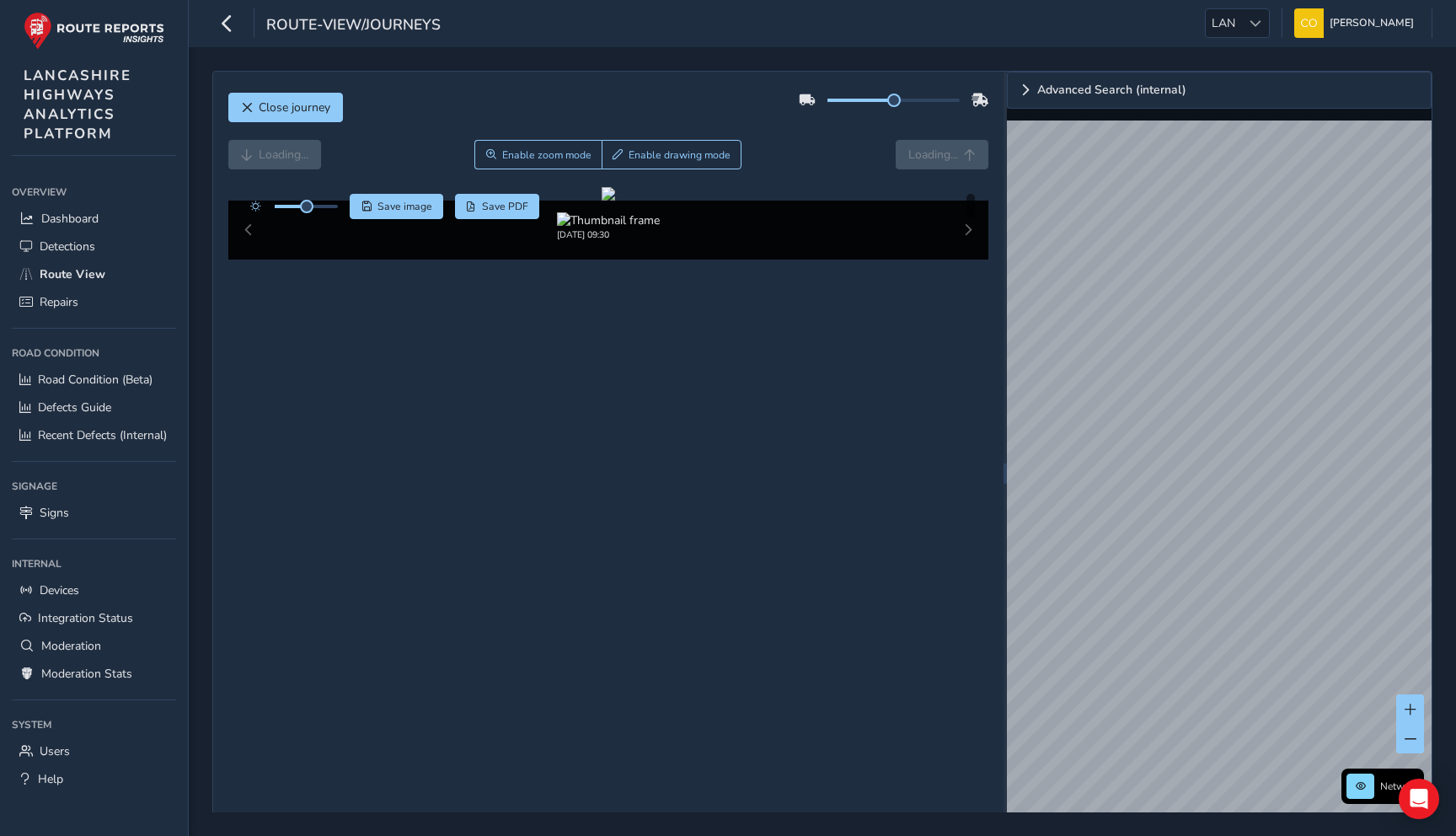
click at [839, 167] on div "Loading... Enable zoom mode Enable drawing mode Loading..." at bounding box center [608, 154] width 761 height 29
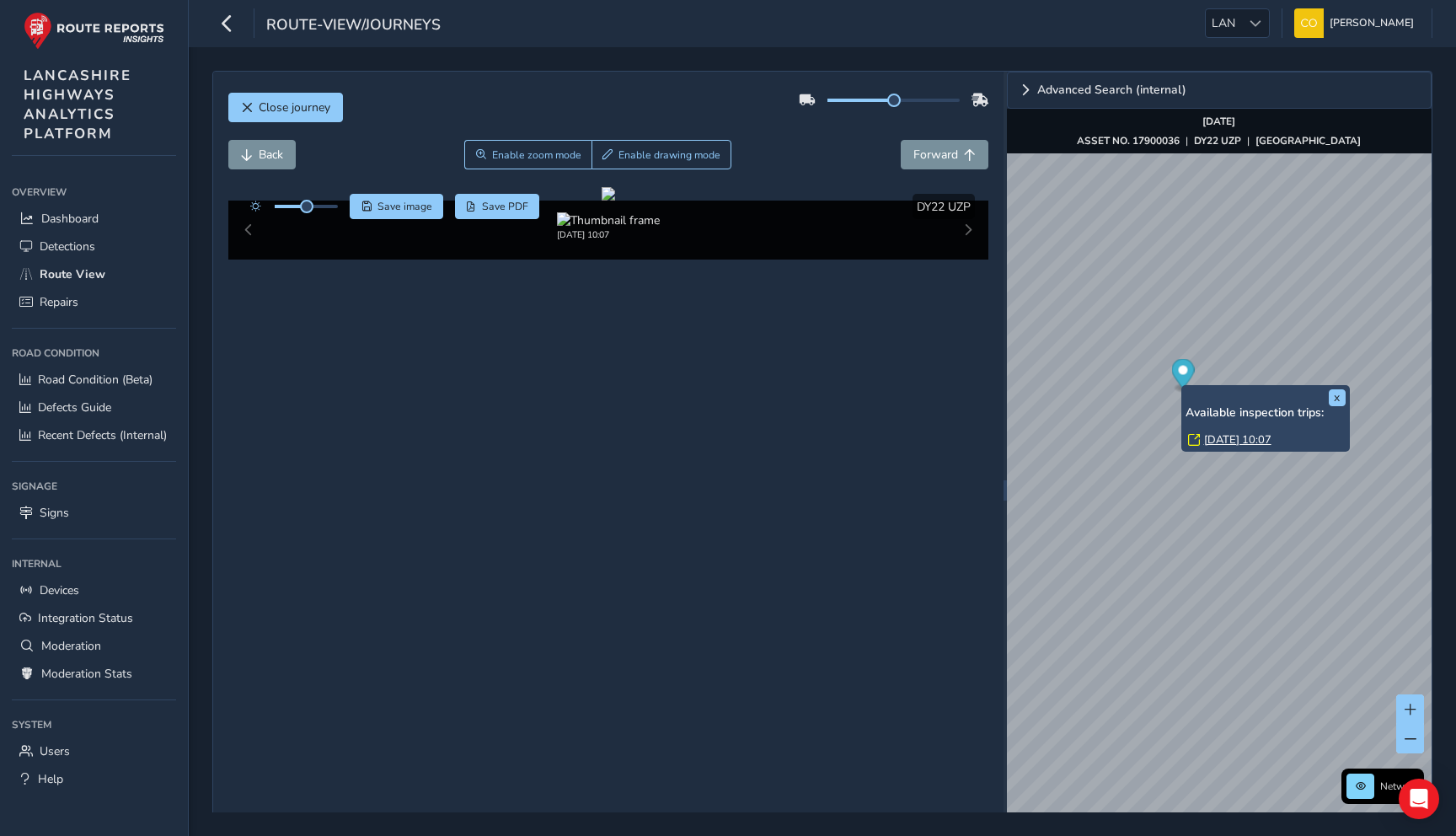
click at [799, 170] on div "Back Enable zoom mode Enable drawing mode Forward" at bounding box center [608, 163] width 761 height 47
click at [1337, 392] on button "x" at bounding box center [1337, 397] width 16 height 16
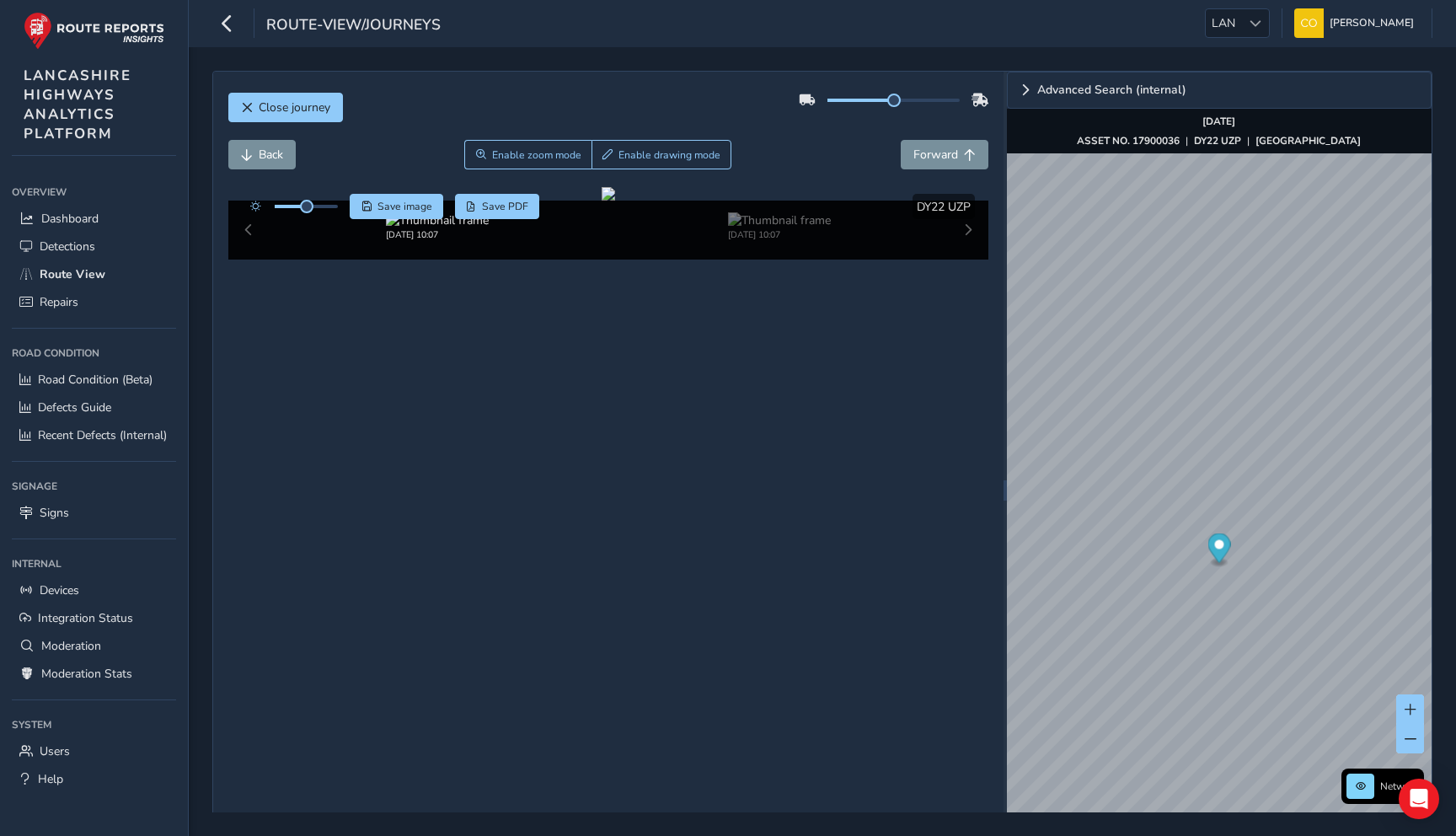
click at [819, 132] on div "Close journey" at bounding box center [608, 113] width 761 height 54
click at [842, 142] on div "Back Enable zoom mode Enable drawing mode Forward" at bounding box center [608, 154] width 761 height 29
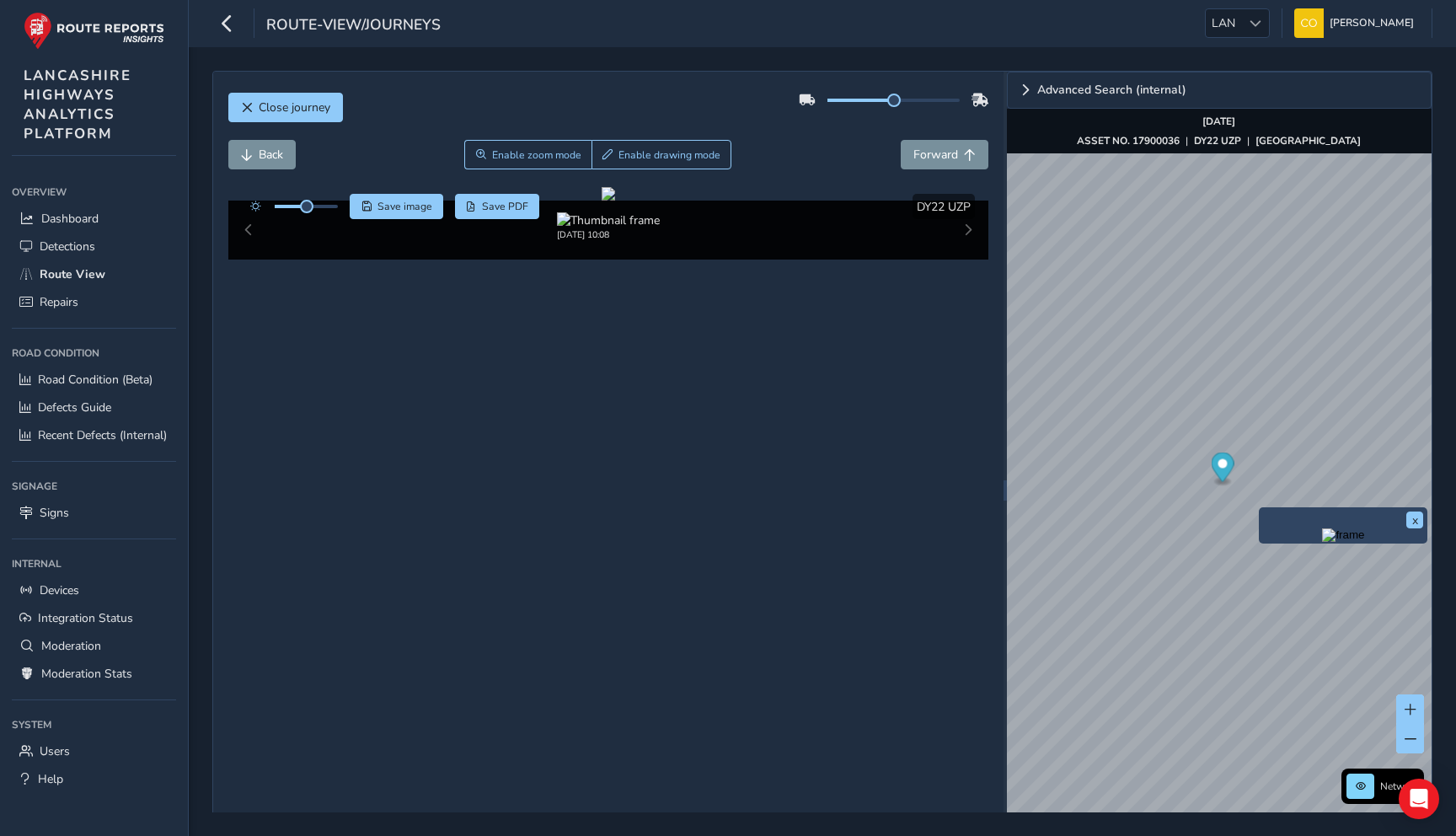
click at [1322, 537] on img "Preview frame" at bounding box center [1343, 535] width 42 height 14
click at [806, 144] on div "Back Enable zoom mode Enable drawing mode Forward" at bounding box center [608, 154] width 761 height 29
click at [1240, 450] on img "Preview frame" at bounding box center [1261, 444] width 42 height 14
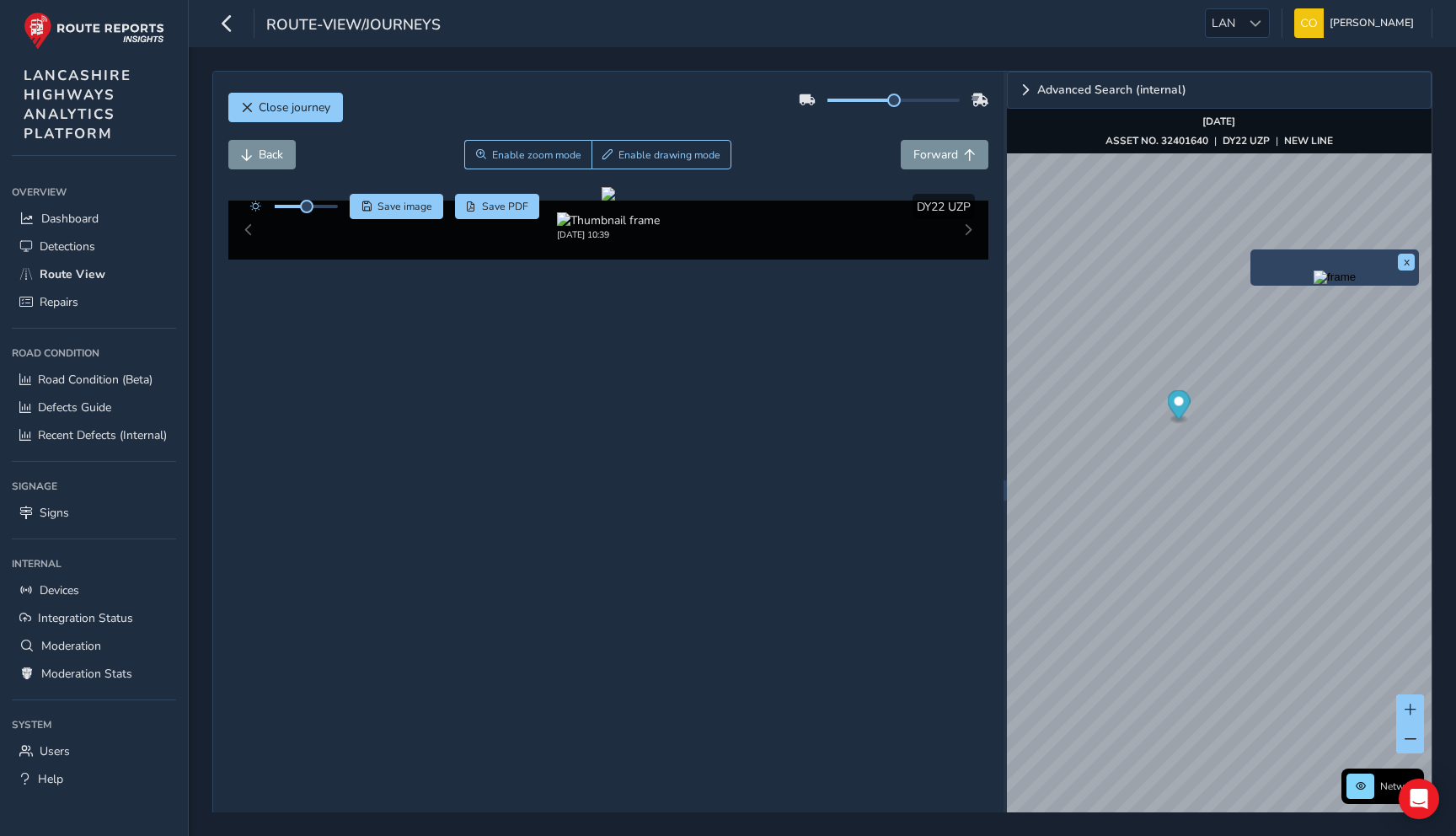
click at [1314, 284] on img "Preview frame" at bounding box center [1335, 277] width 42 height 14
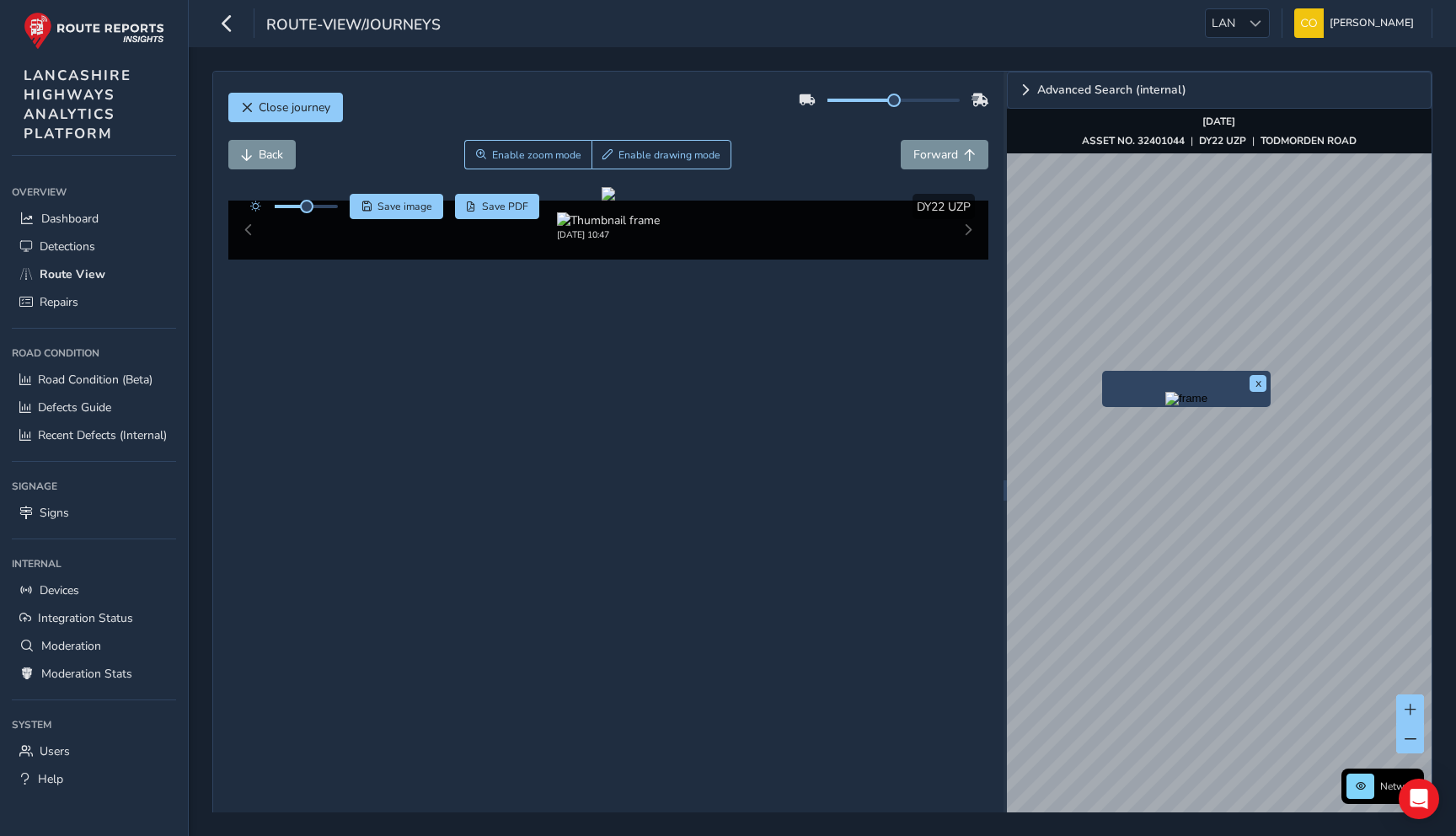
click at [1165, 406] on img "Preview frame" at bounding box center [1186, 398] width 42 height 14
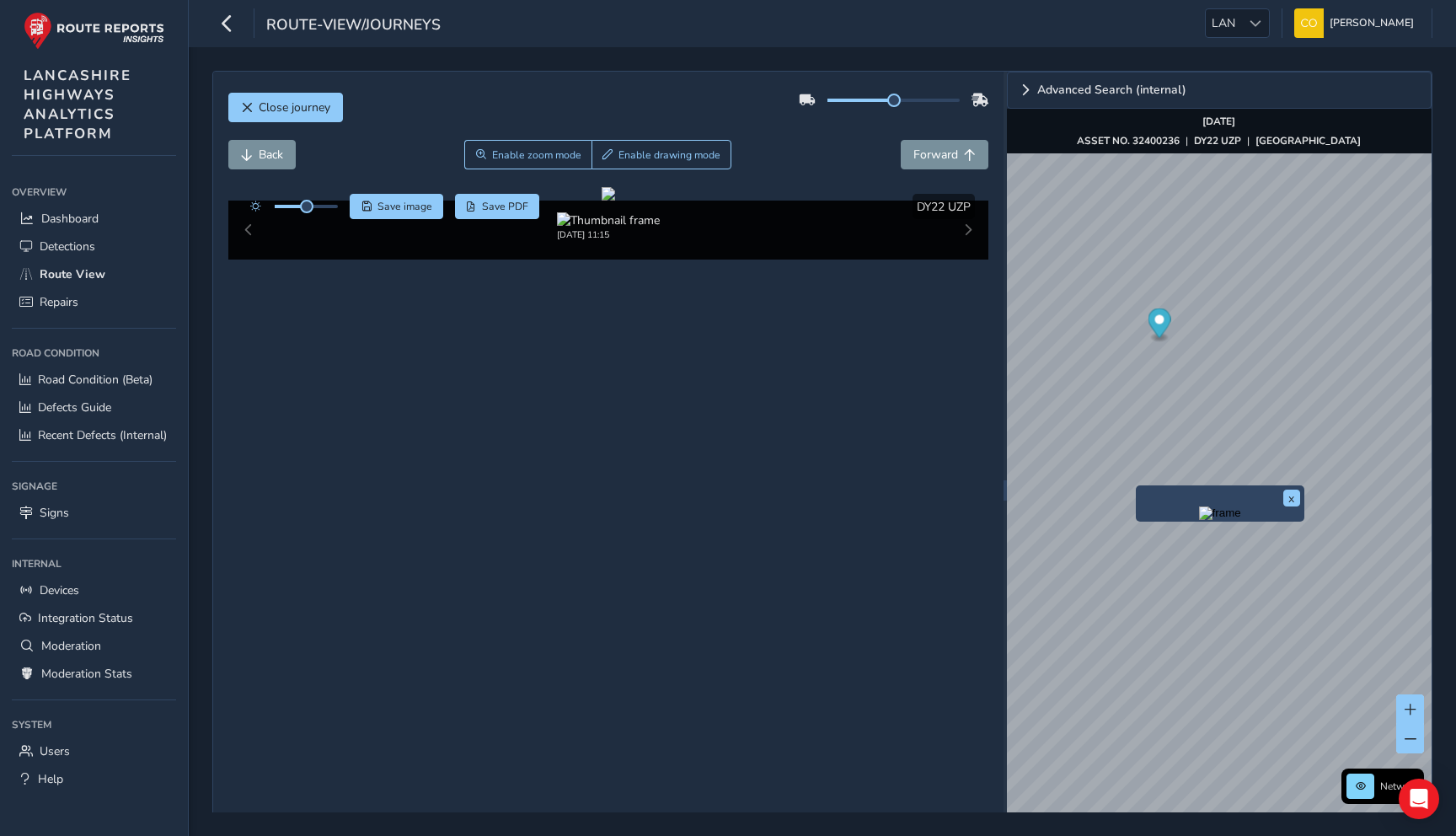
click at [1199, 520] on img "Preview frame" at bounding box center [1220, 512] width 42 height 14
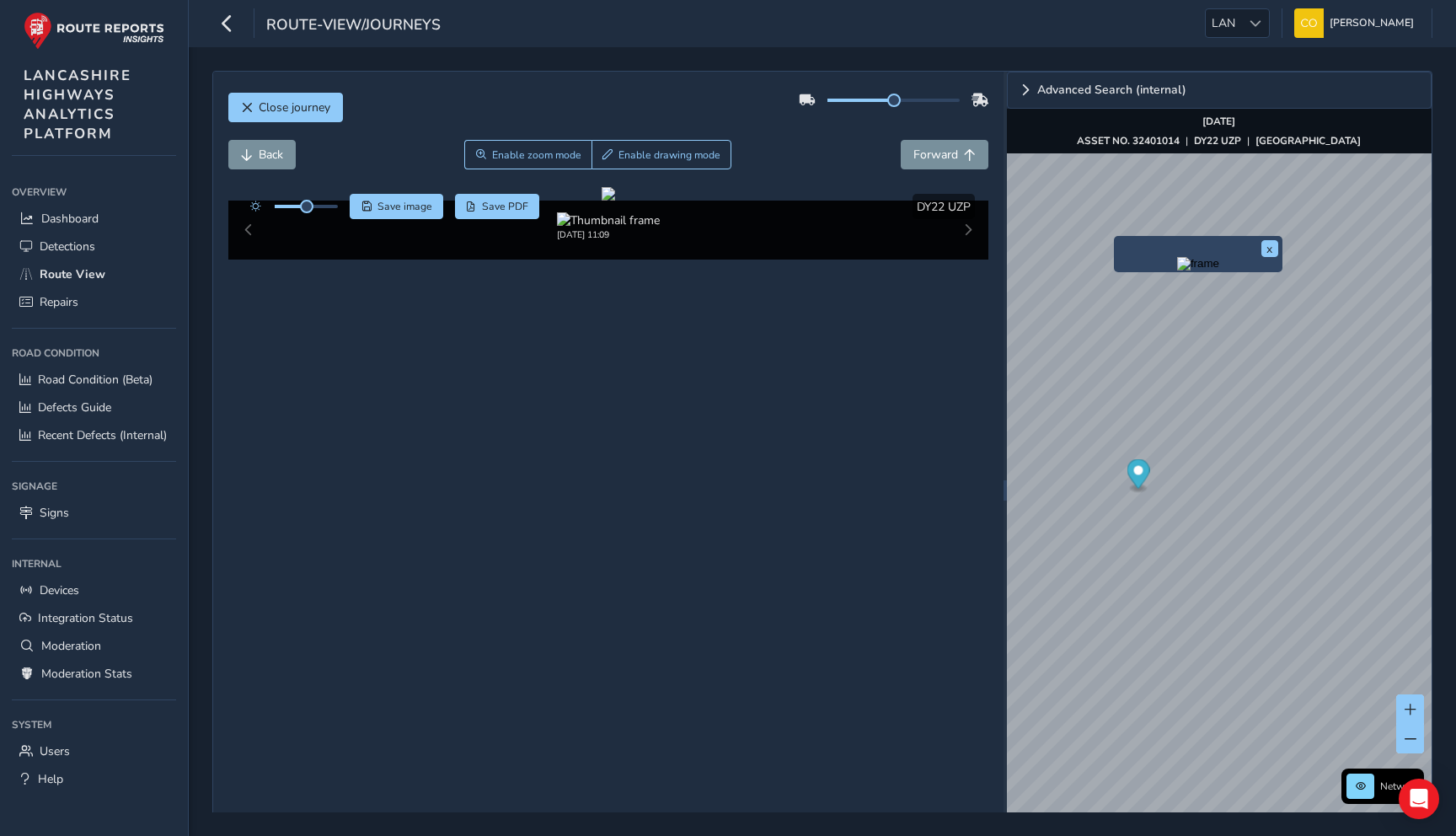
click at [1177, 271] on img "Preview frame" at bounding box center [1198, 263] width 42 height 14
drag, startPoint x: 893, startPoint y: 102, endPoint x: 993, endPoint y: 102, distance: 100.0
click at [993, 102] on div "Close journey Back Enable zoom mode Enable drawing mode Forward Click and Drag …" at bounding box center [608, 490] width 790 height 837
click at [846, 129] on div "Close journey" at bounding box center [608, 113] width 761 height 54
click at [874, 127] on div "Close journey" at bounding box center [608, 113] width 761 height 54
